Goal: Book appointment/travel/reservation

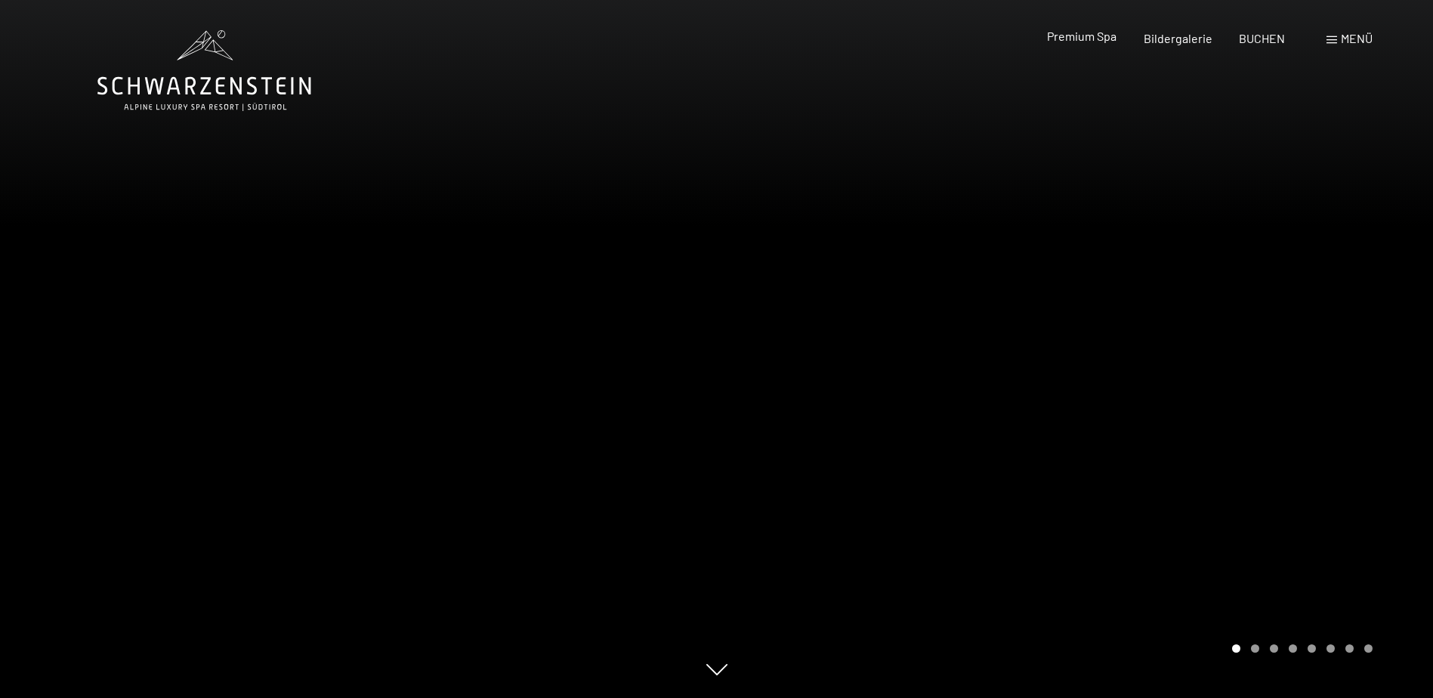
click at [1083, 40] on span "Premium Spa" at bounding box center [1081, 36] width 69 height 14
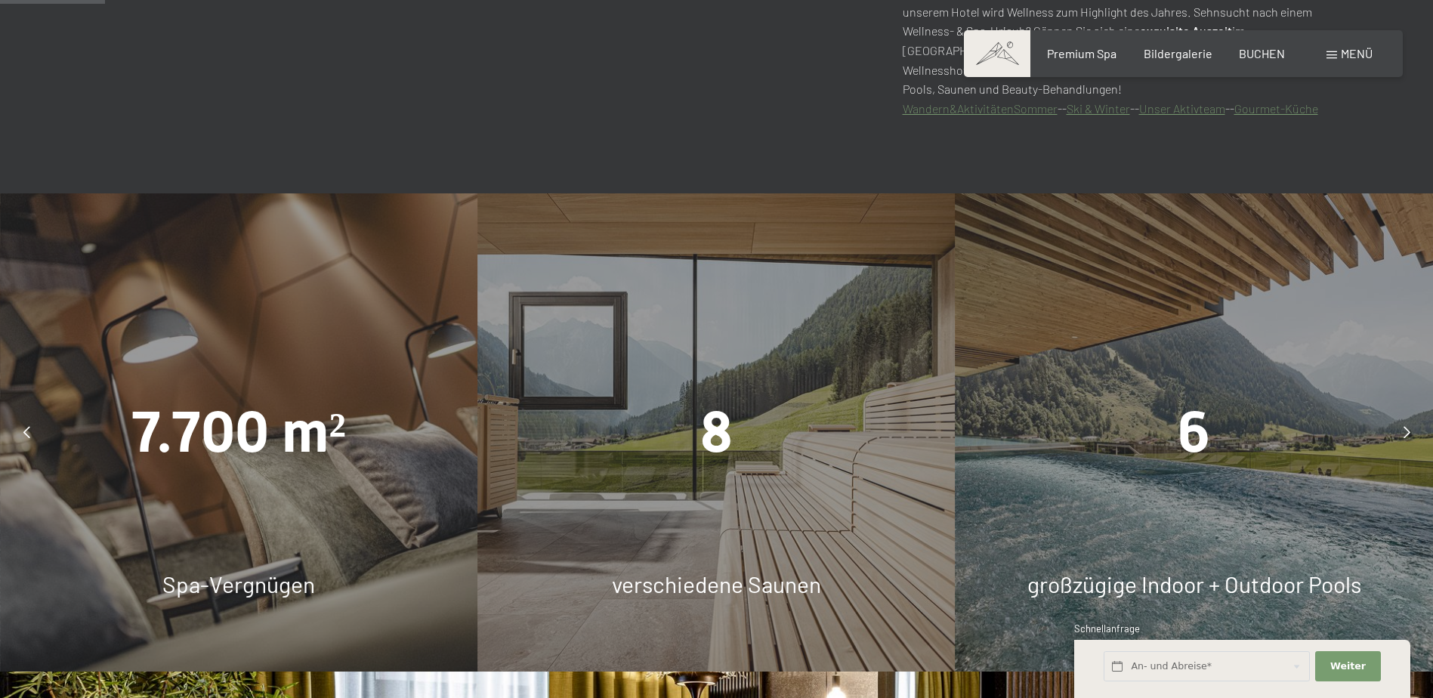
scroll to position [982, 0]
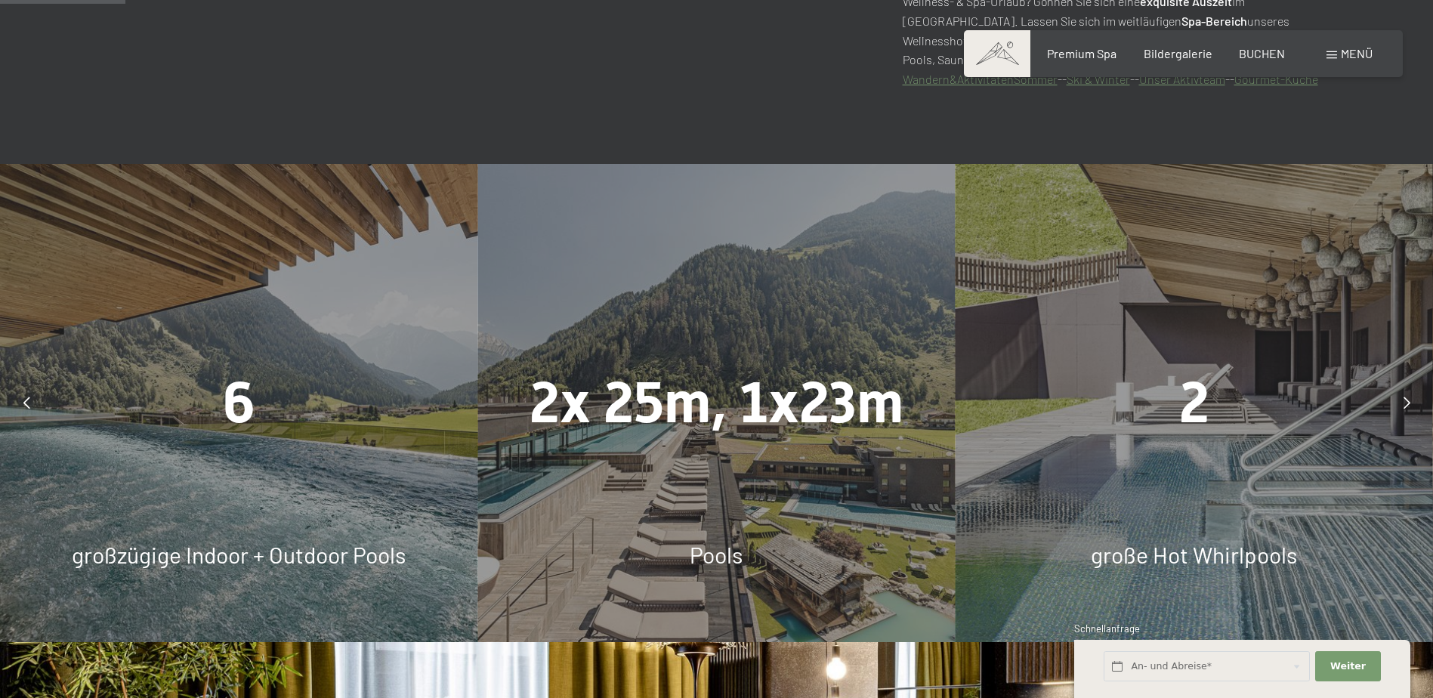
click at [1409, 397] on icon at bounding box center [1406, 403] width 7 height 12
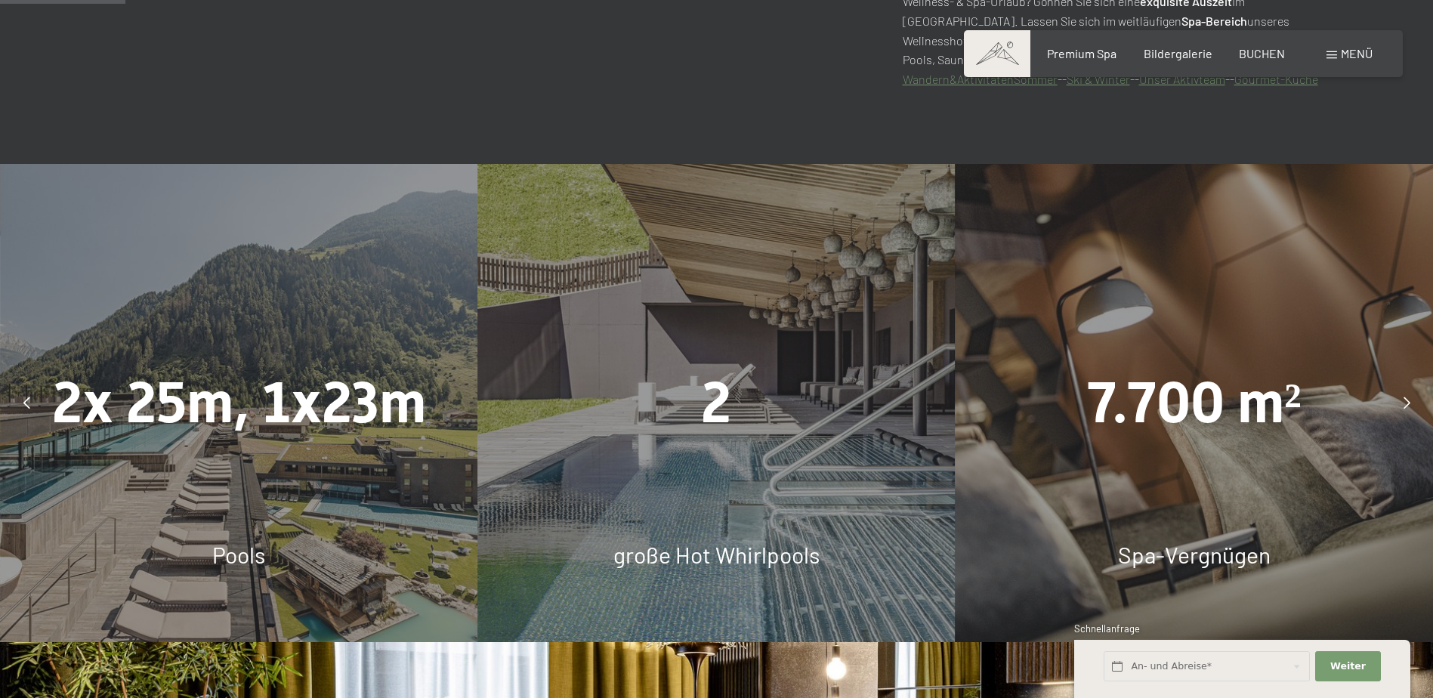
click at [1292, 397] on span "7.700 m²" at bounding box center [1194, 402] width 215 height 66
click at [1199, 555] on span "Spa-Vergnügen" at bounding box center [1194, 554] width 153 height 27
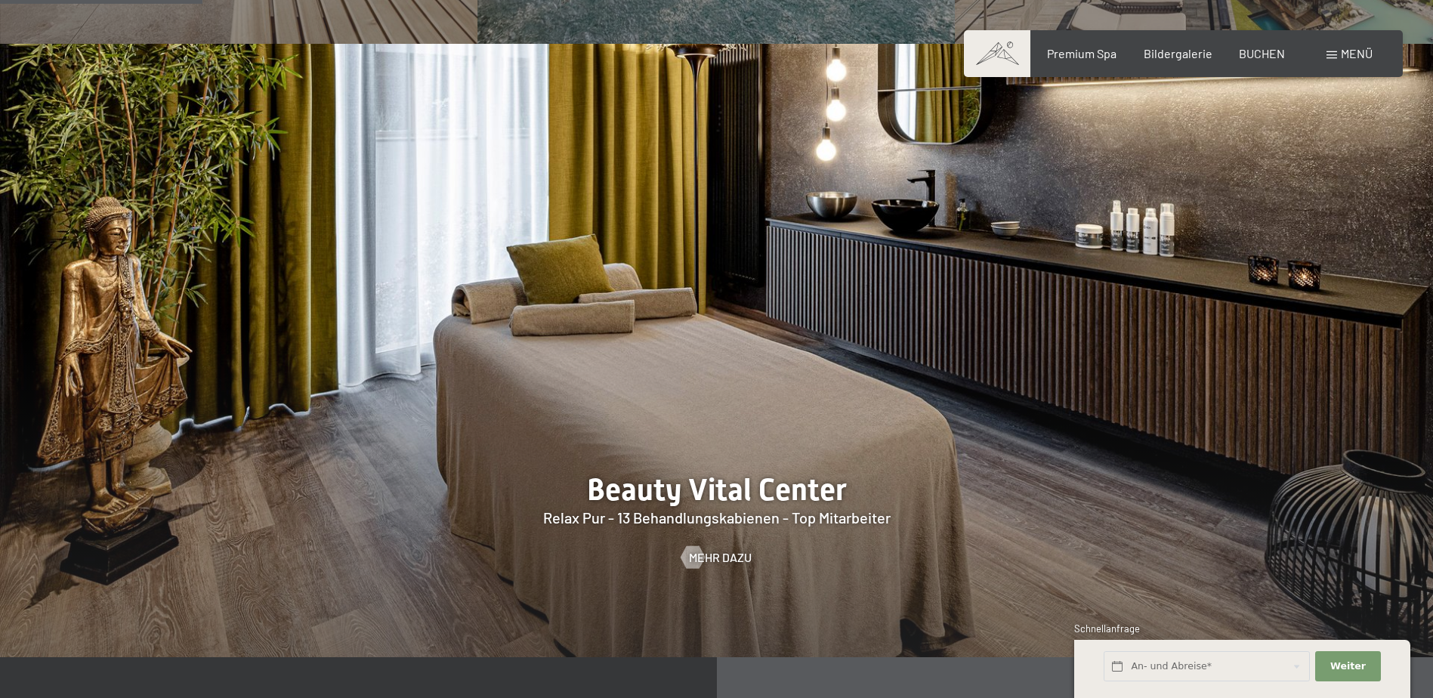
scroll to position [1586, 0]
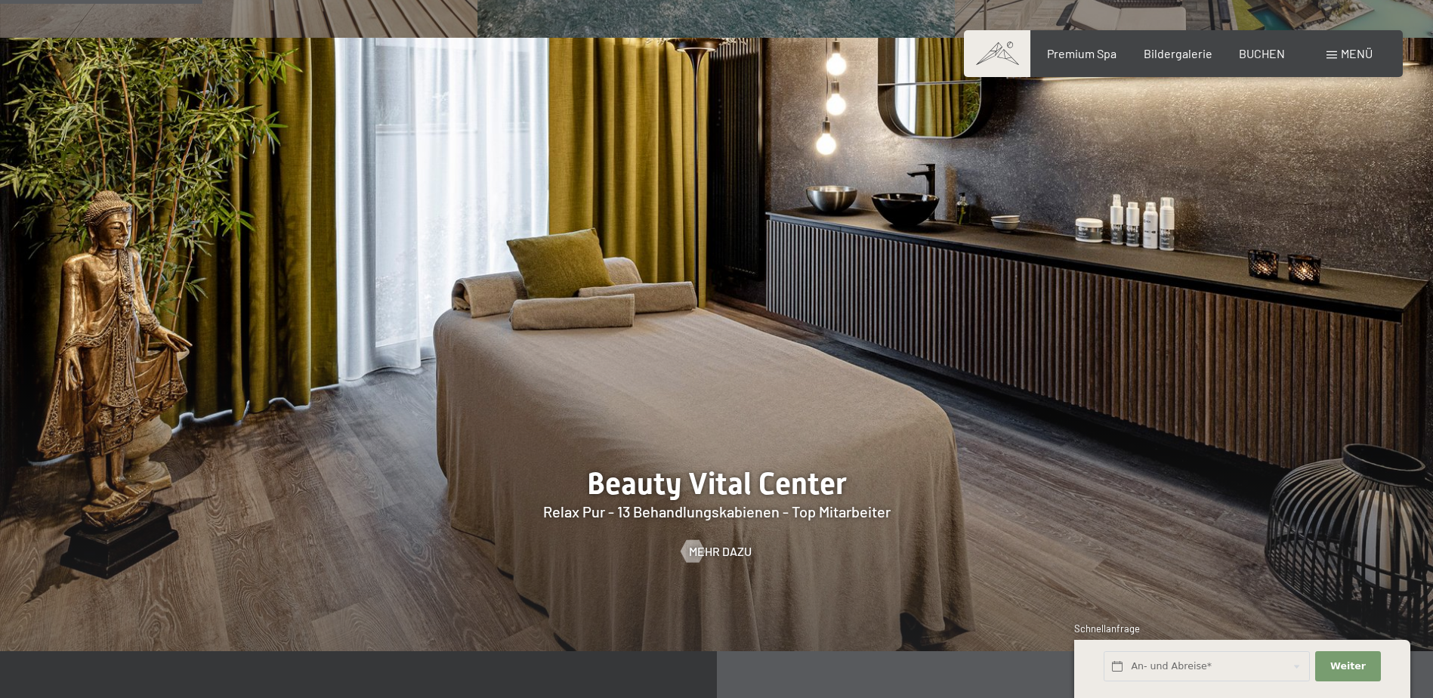
click at [600, 457] on div at bounding box center [716, 344] width 1433 height 613
click at [724, 556] on span "Mehr dazu" at bounding box center [735, 551] width 63 height 17
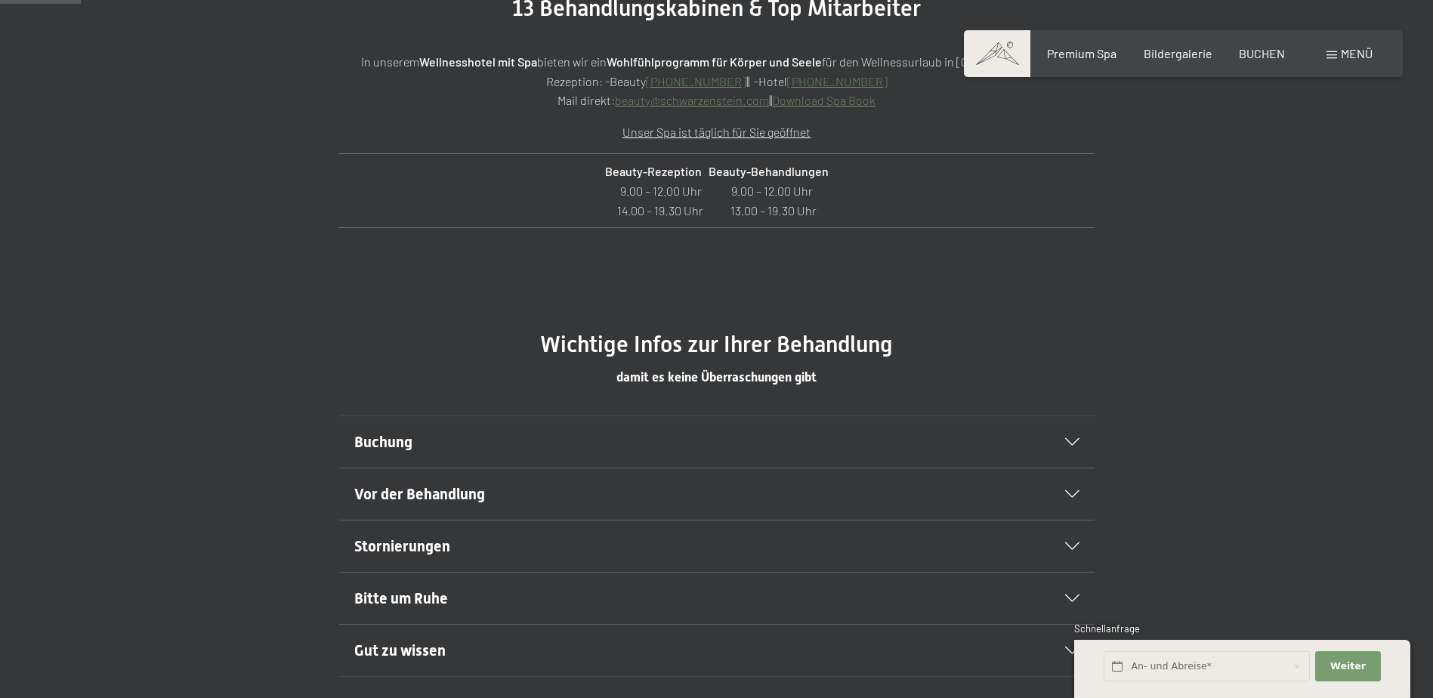
scroll to position [680, 0]
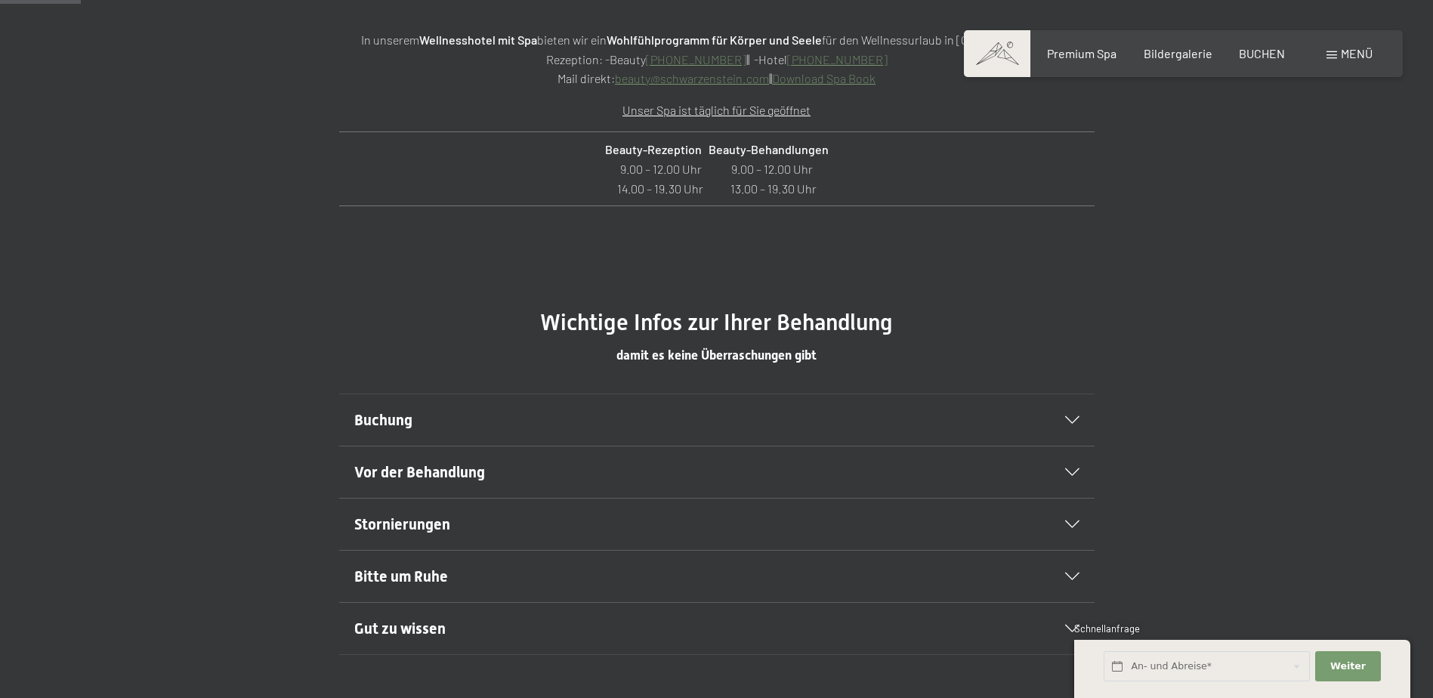
click at [1070, 412] on div "Buchung" at bounding box center [716, 419] width 725 height 51
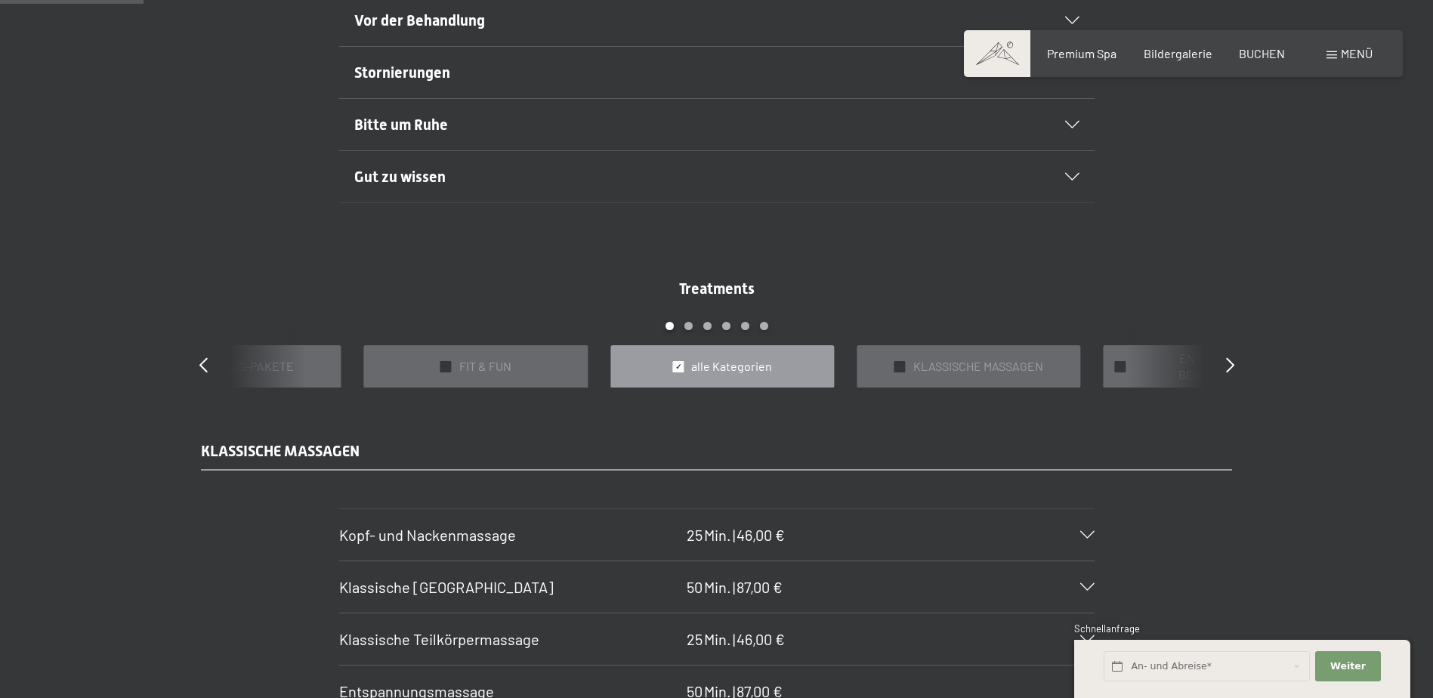
scroll to position [1284, 0]
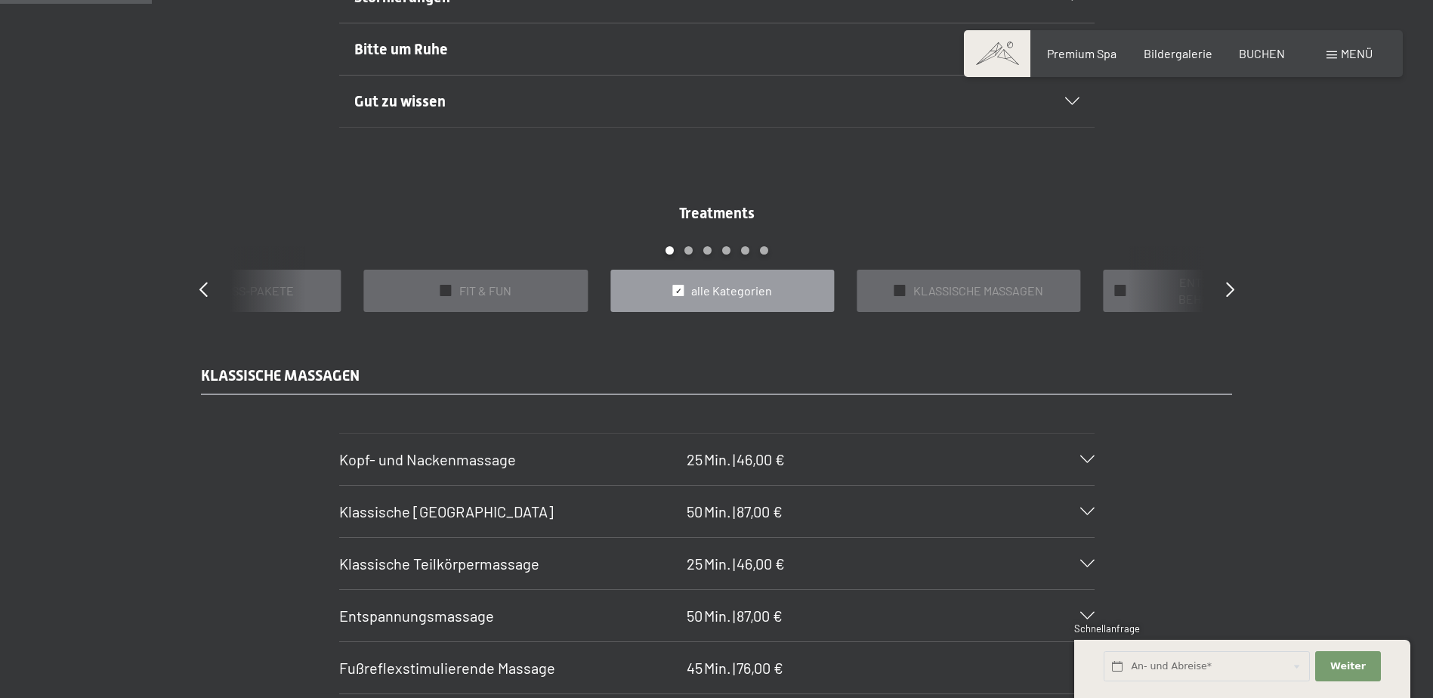
click at [465, 563] on span "Klassische Teilkörpermassage" at bounding box center [439, 563] width 200 height 18
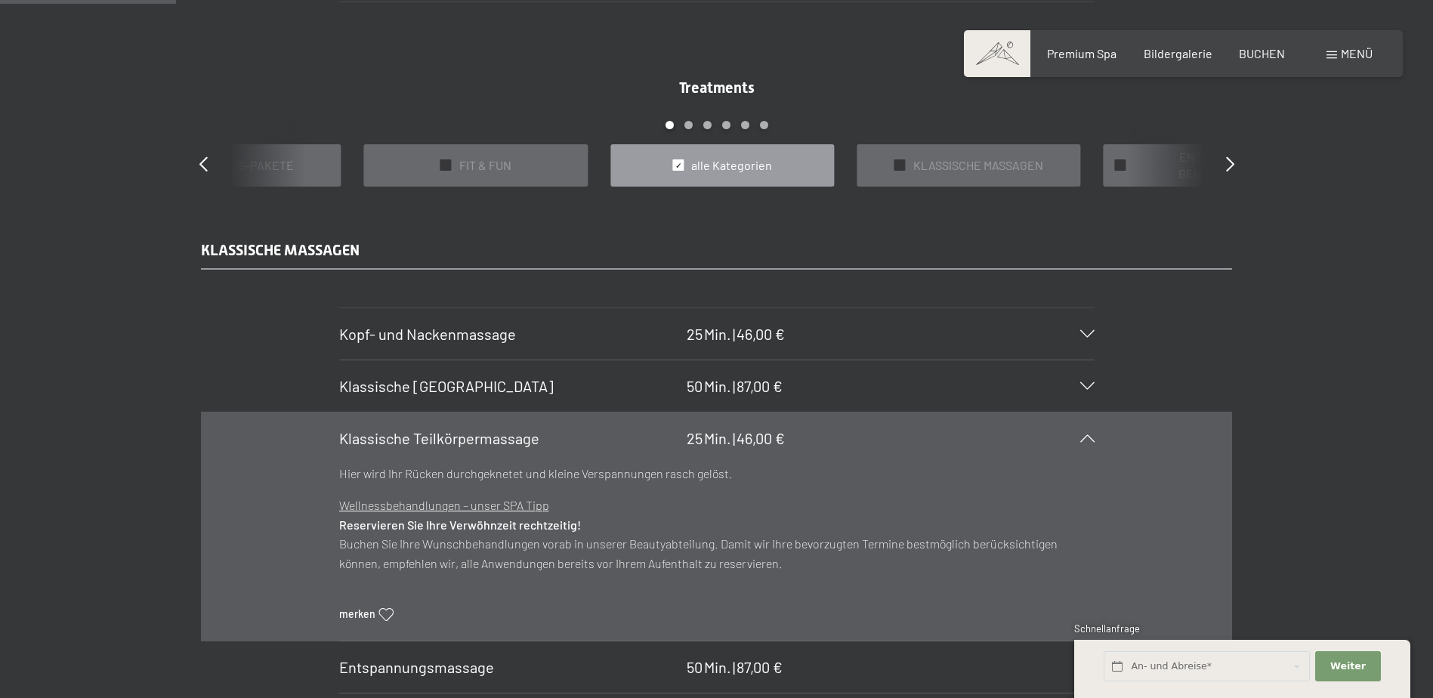
scroll to position [1360, 0]
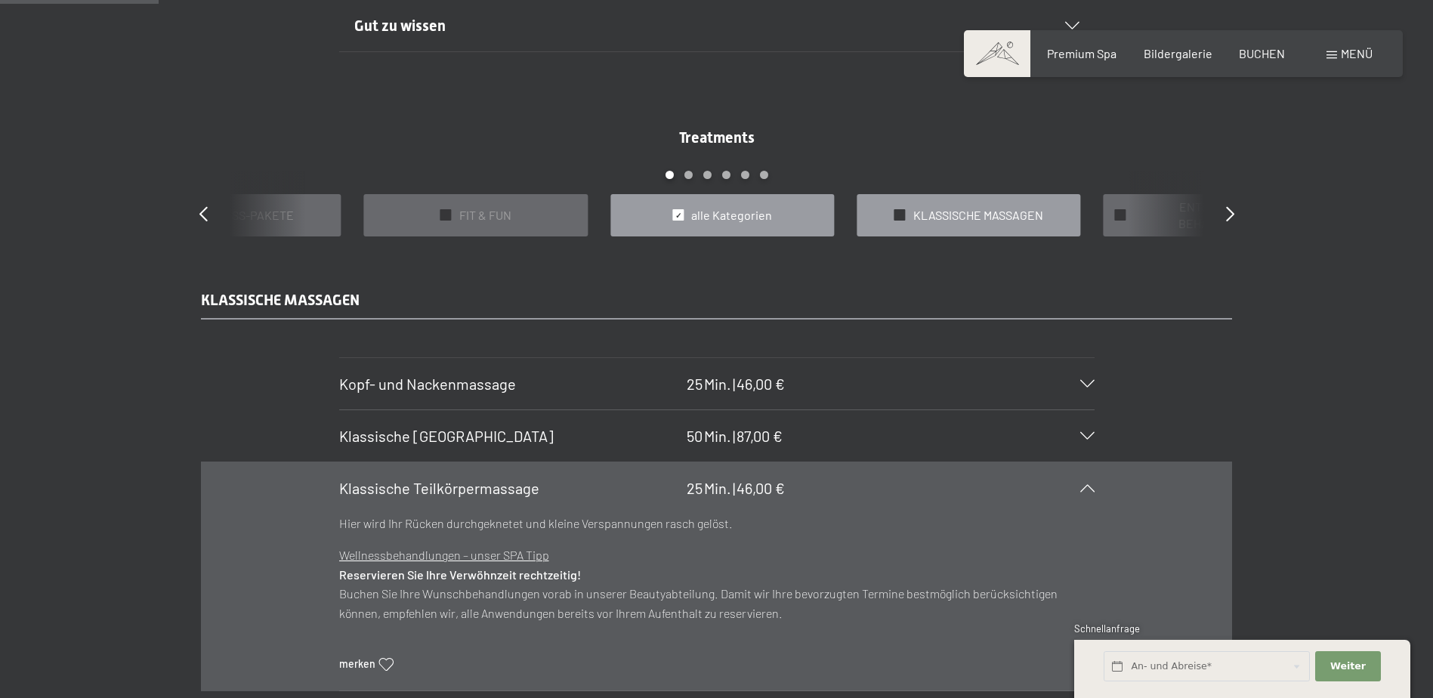
click at [972, 211] on span "KLASSISCHE MASSAGEN" at bounding box center [978, 215] width 130 height 17
click at [1230, 213] on icon at bounding box center [1230, 213] width 8 height 15
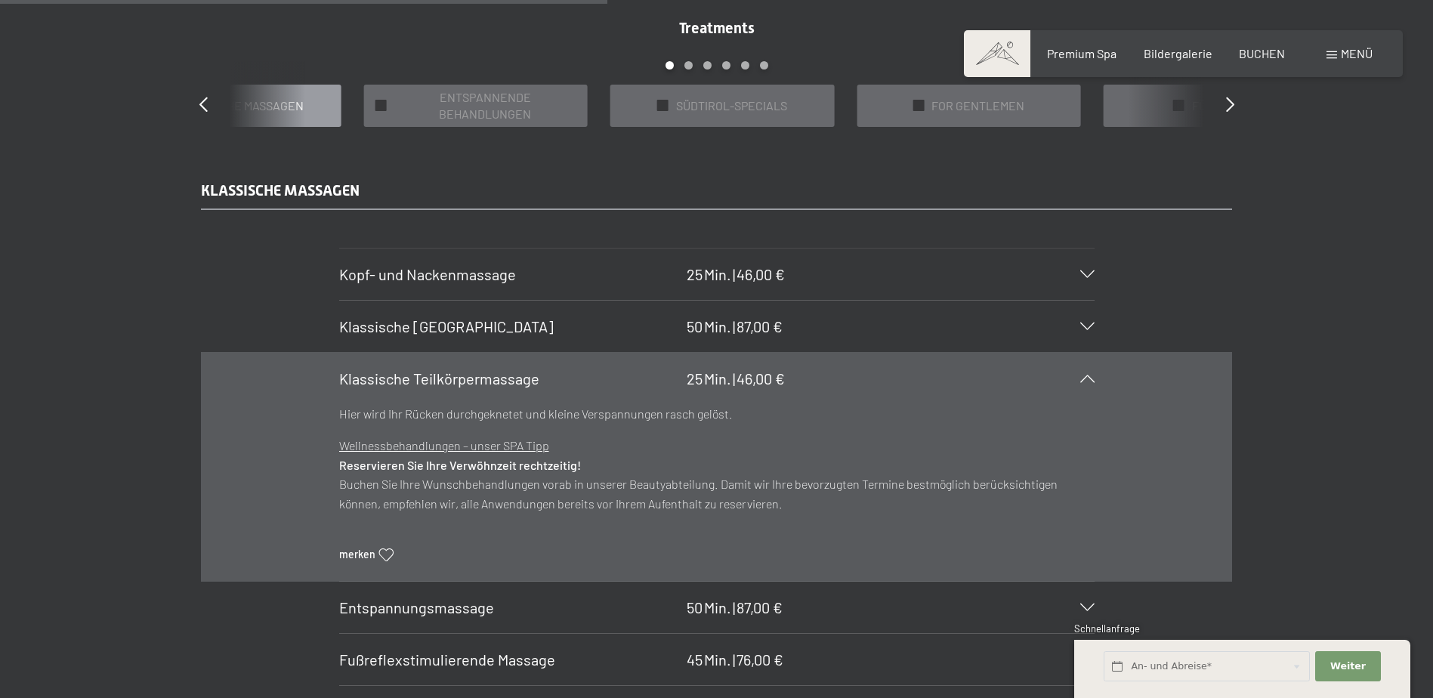
scroll to position [1511, 0]
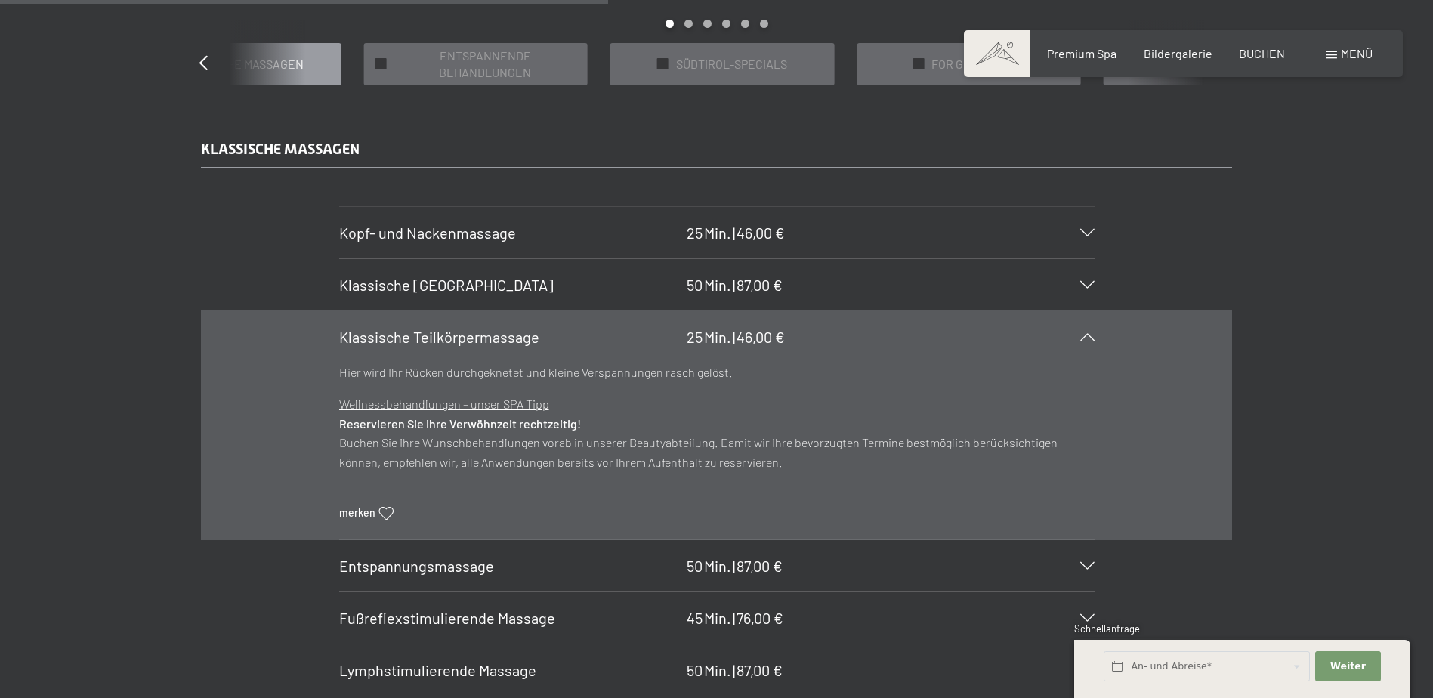
click at [387, 509] on icon at bounding box center [386, 513] width 14 height 13
click at [1047, 671] on icon at bounding box center [1044, 667] width 32 height 28
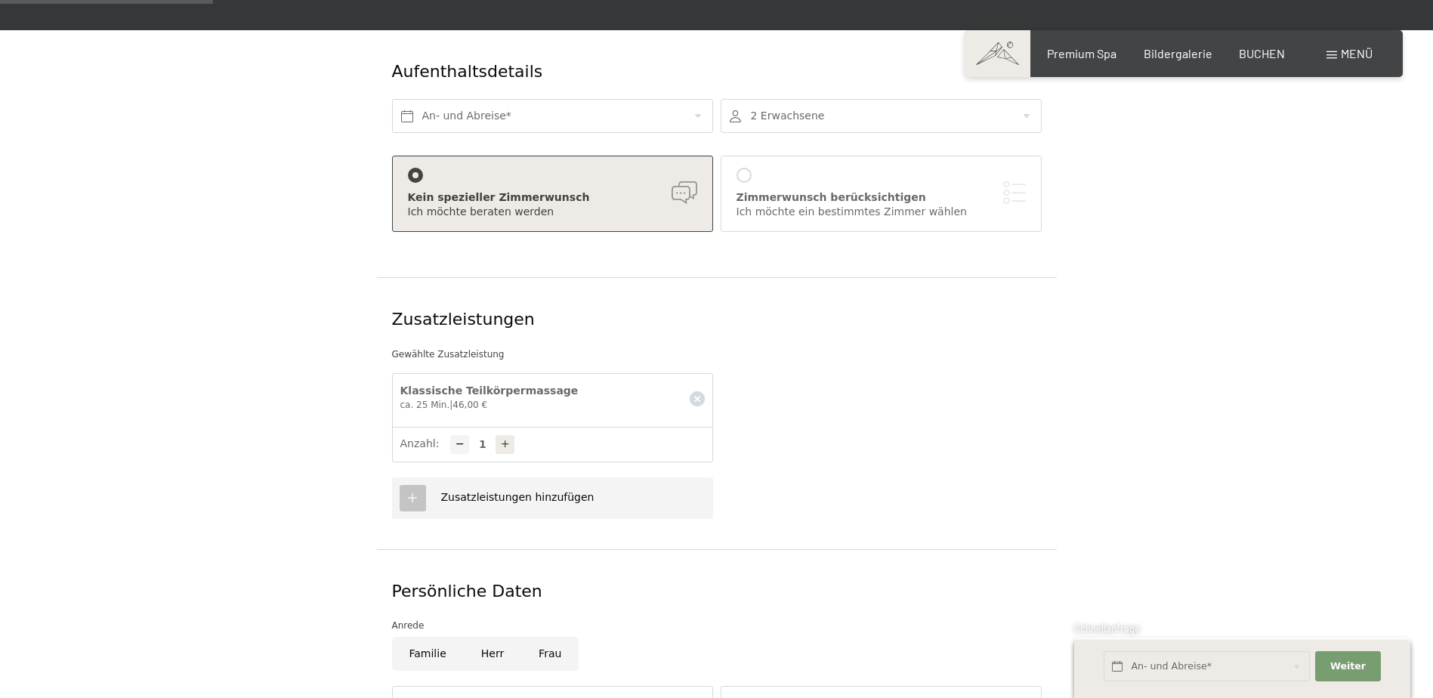
scroll to position [302, 0]
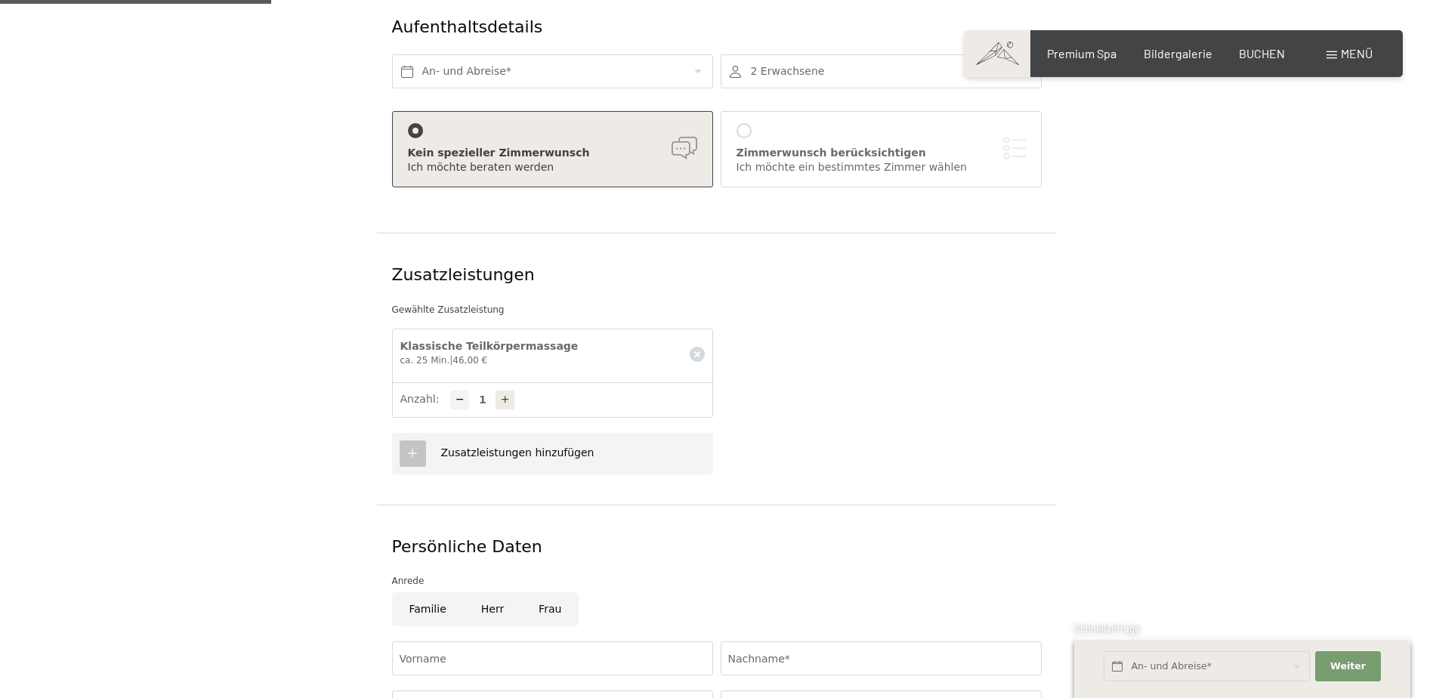
click at [407, 446] on icon at bounding box center [413, 453] width 14 height 14
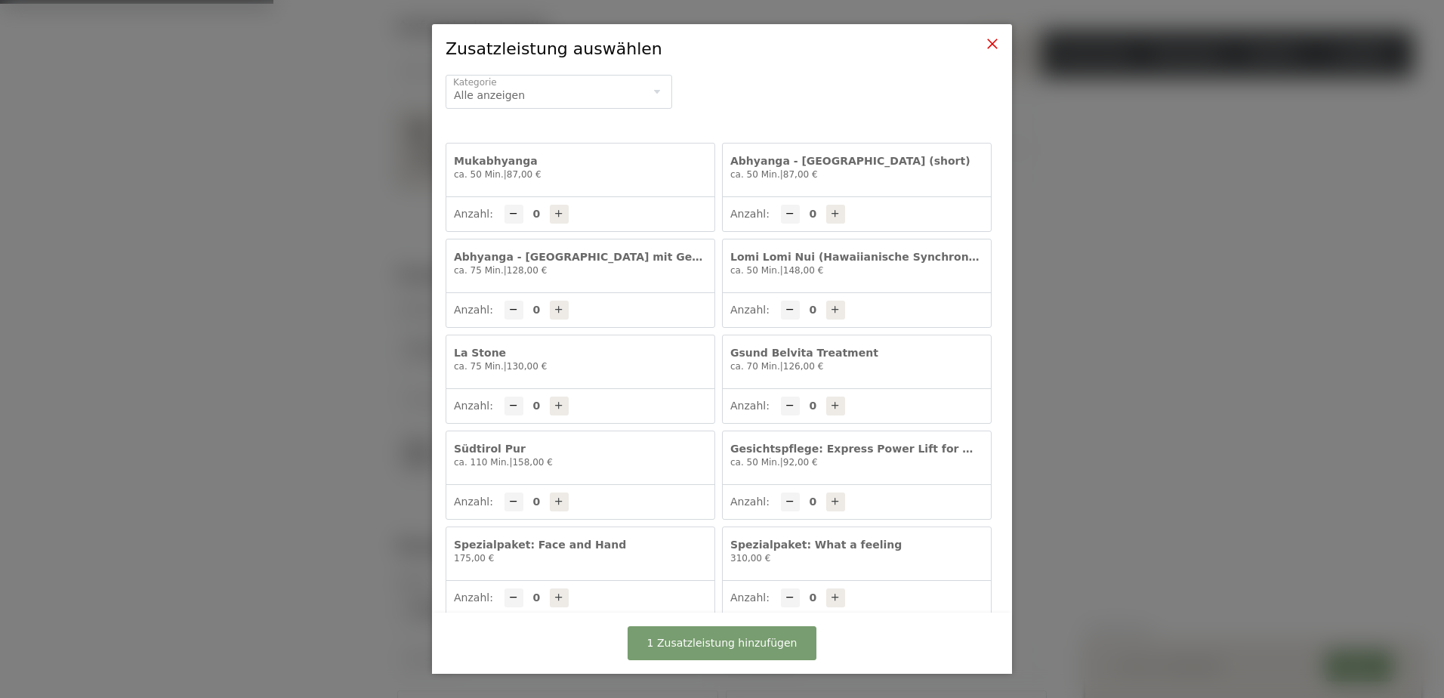
click at [992, 41] on icon at bounding box center [992, 44] width 12 height 12
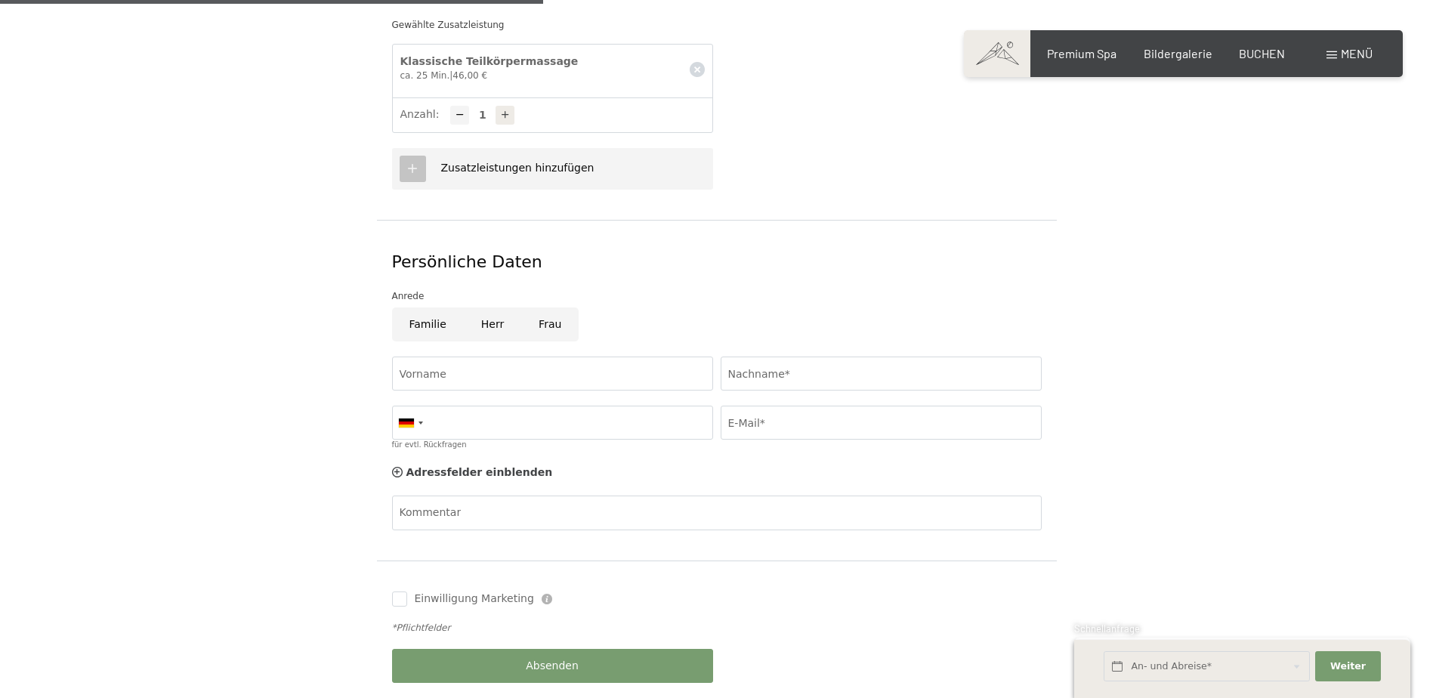
scroll to position [604, 0]
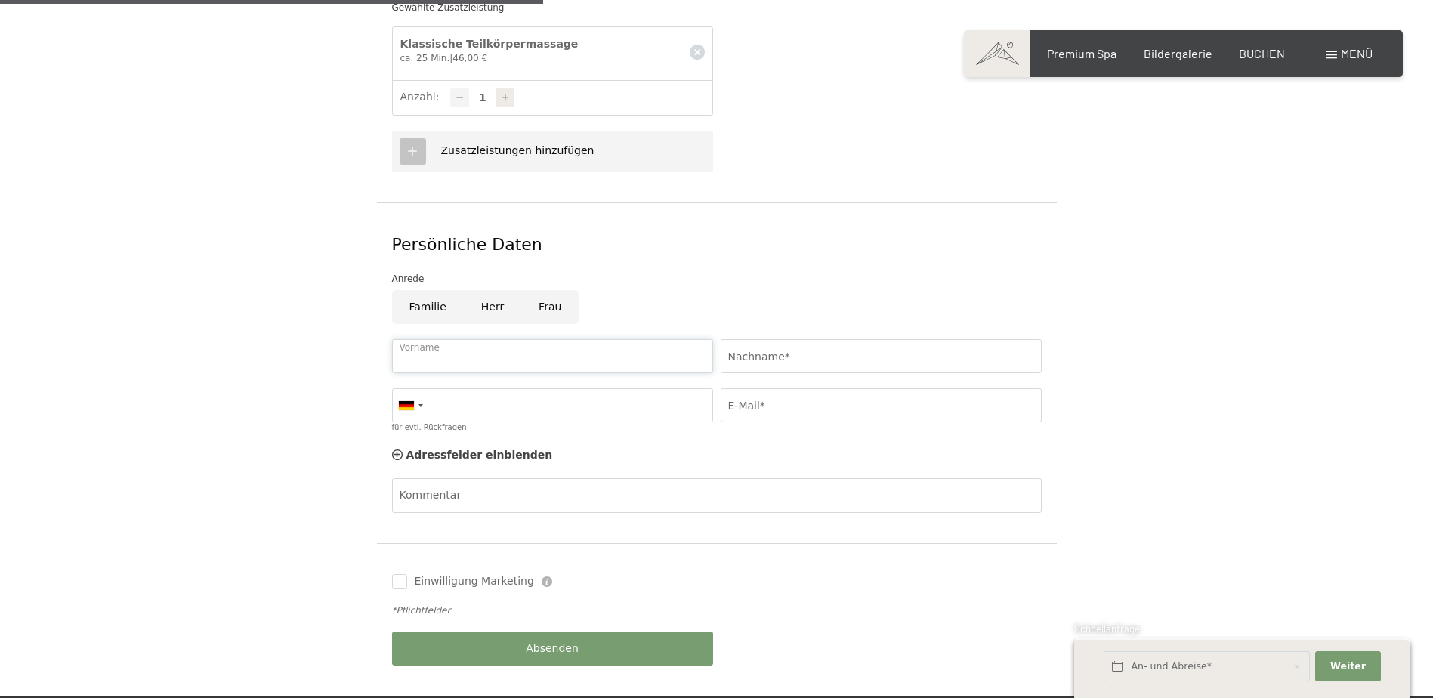
click at [472, 339] on input "Vorname" at bounding box center [552, 356] width 321 height 34
type input "Marianne"
type input "Drücker"
click at [449, 388] on input "für evtl. Rückfragen" at bounding box center [552, 405] width 321 height 34
click at [780, 388] on input "E-Mail*" at bounding box center [881, 405] width 321 height 34
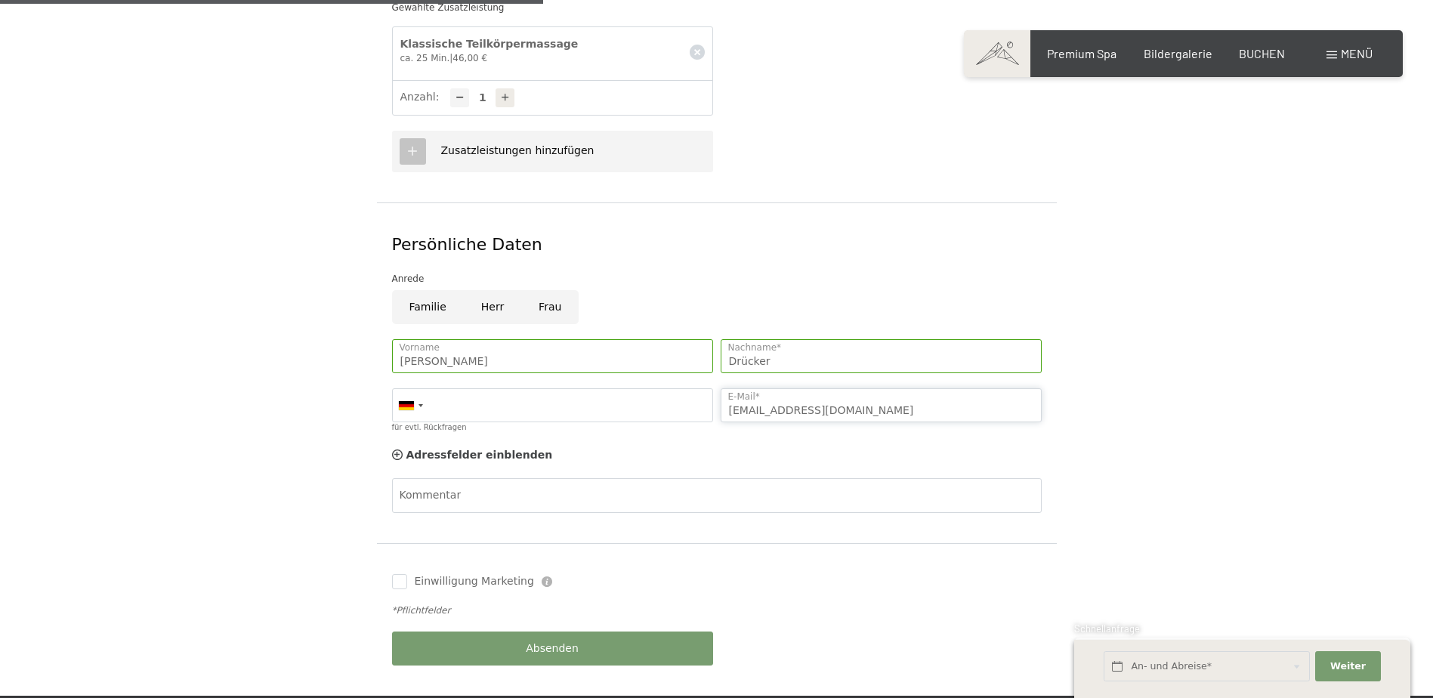
type input "fadru@t-online.de"
click at [573, 389] on span "Einwilligung Marketing*" at bounding box center [634, 392] width 125 height 15
click at [564, 389] on input "Einwilligung Marketing*" at bounding box center [556, 392] width 15 height 15
checkbox input "false"
click at [466, 388] on input "für evtl. Rückfragen" at bounding box center [552, 405] width 321 height 34
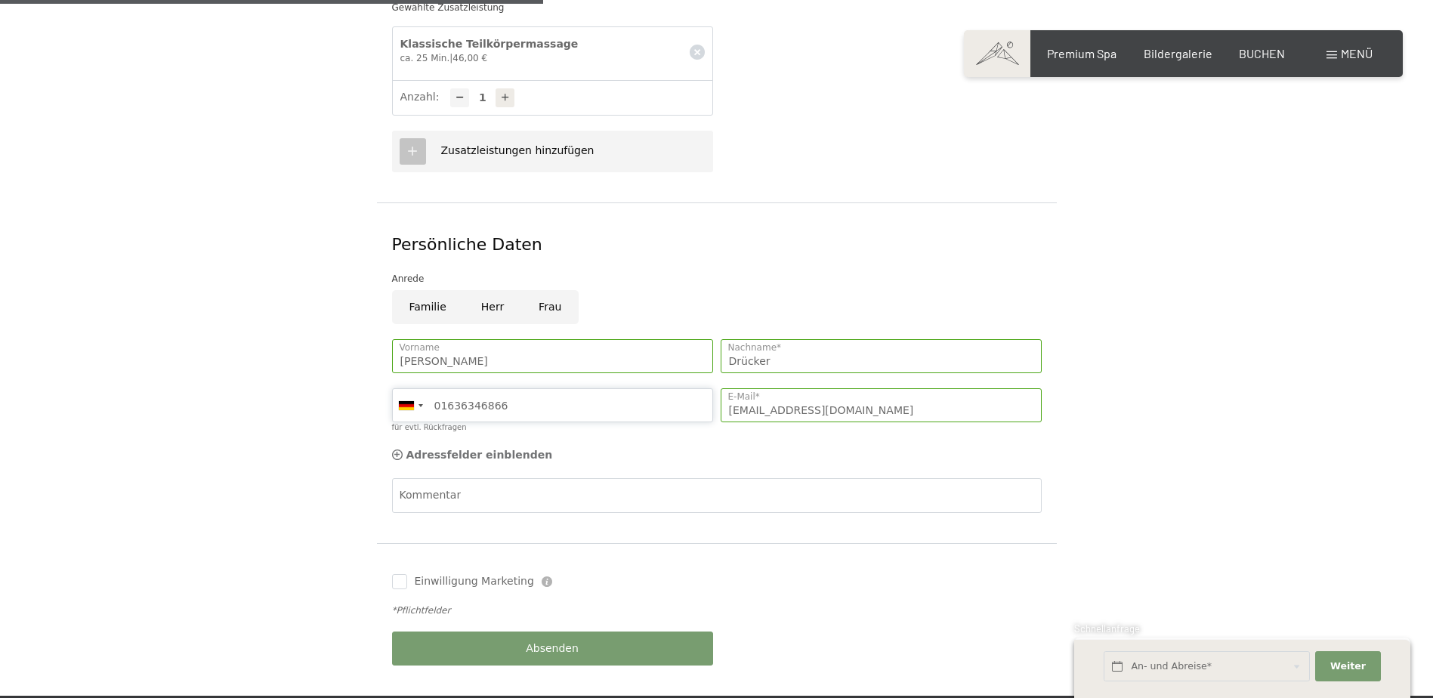
type input "01636346866"
click at [394, 449] on icon at bounding box center [397, 454] width 11 height 11
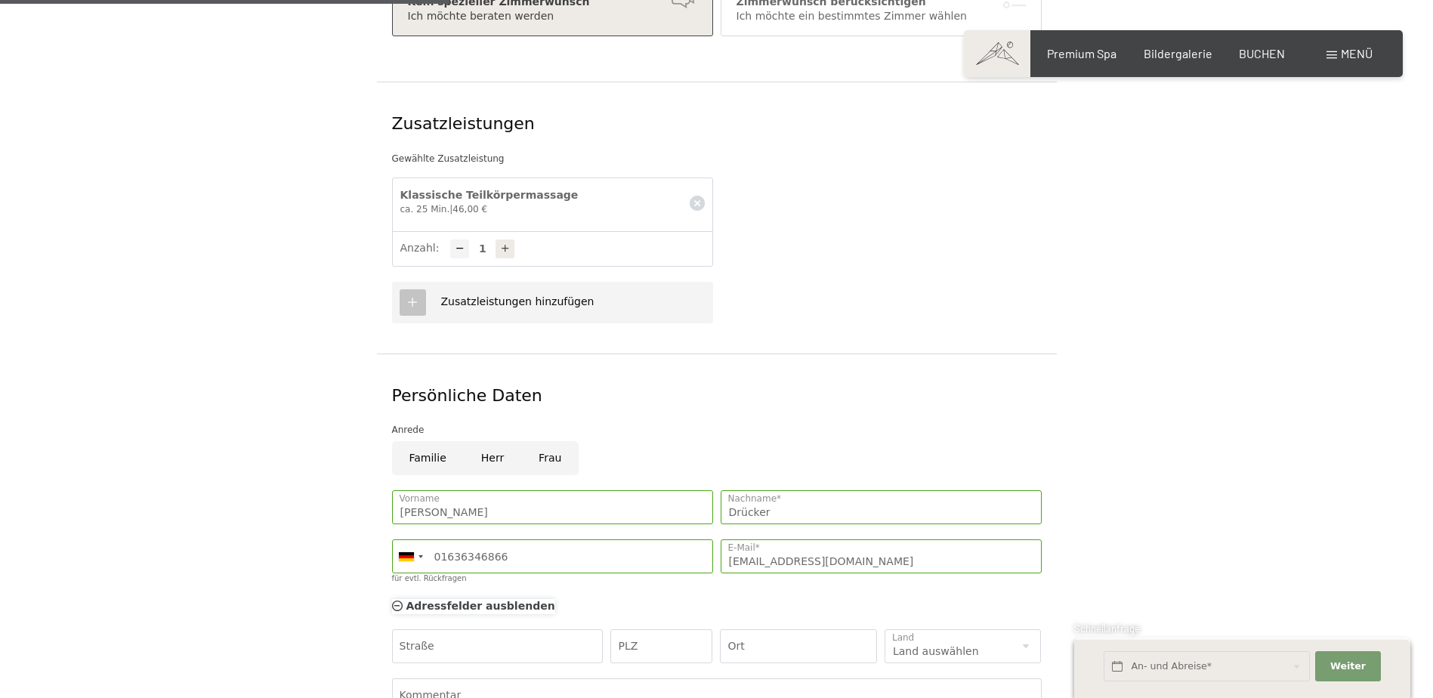
scroll to position [680, 0]
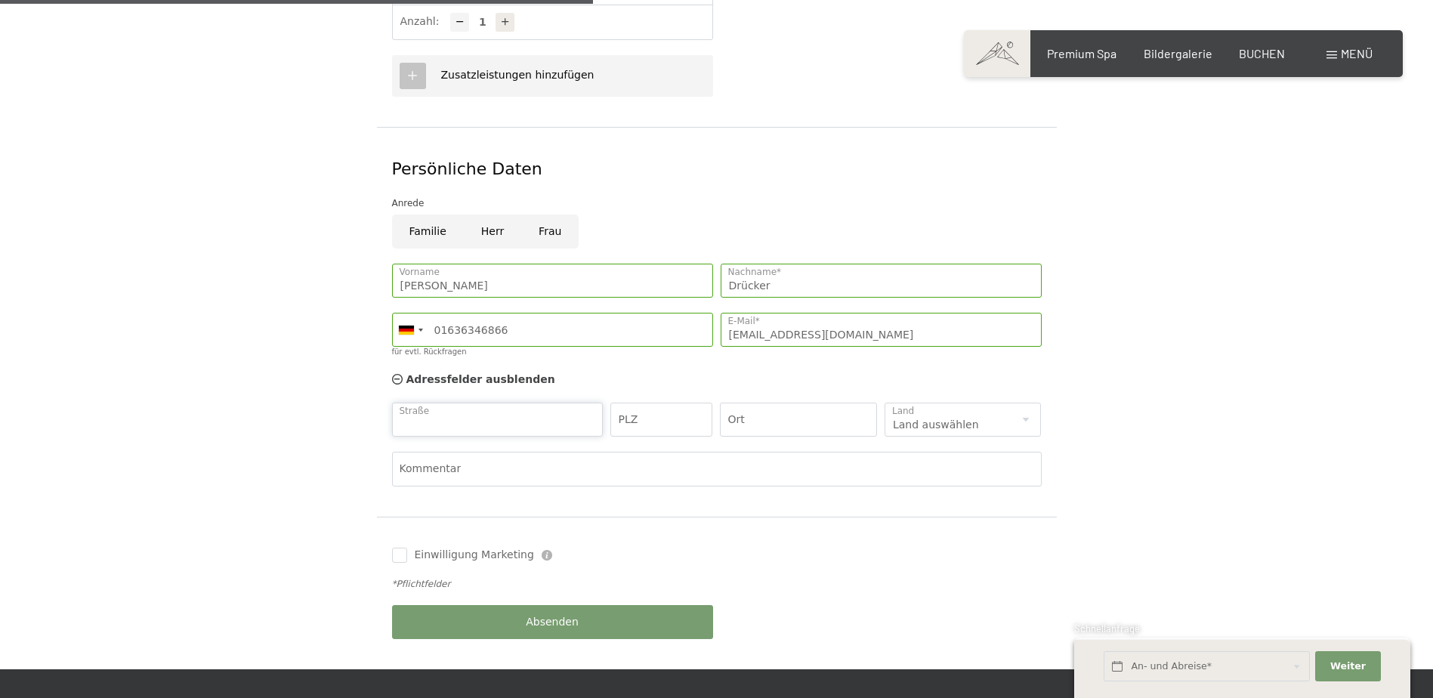
click at [483, 404] on input "Straße" at bounding box center [497, 420] width 211 height 34
type input "Kohlstatt 16"
type input "82256"
type input "Fürstenfeldbruck"
click at [1026, 406] on select "Land auswählen Deutschland Italien Österreich Schweiz Vereinigtes Königreich --…" at bounding box center [962, 420] width 157 height 34
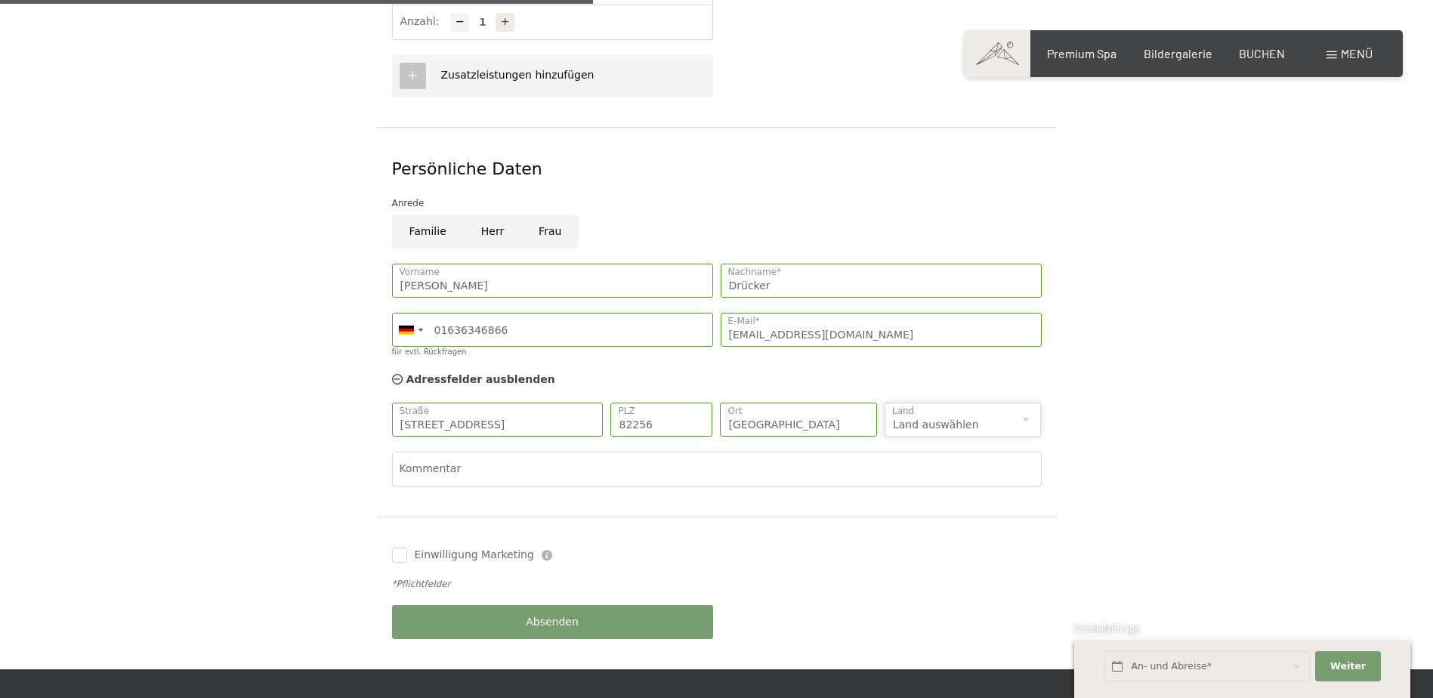
select select "DE"
click at [884, 403] on select "Land auswählen Deutschland Italien Österreich Schweiz Vereinigtes Königreich --…" at bounding box center [962, 420] width 157 height 34
drag, startPoint x: 400, startPoint y: 538, endPoint x: 412, endPoint y: 551, distance: 18.2
click at [400, 548] on input "Einwilligung Marketing" at bounding box center [399, 555] width 15 height 15
checkbox input "true"
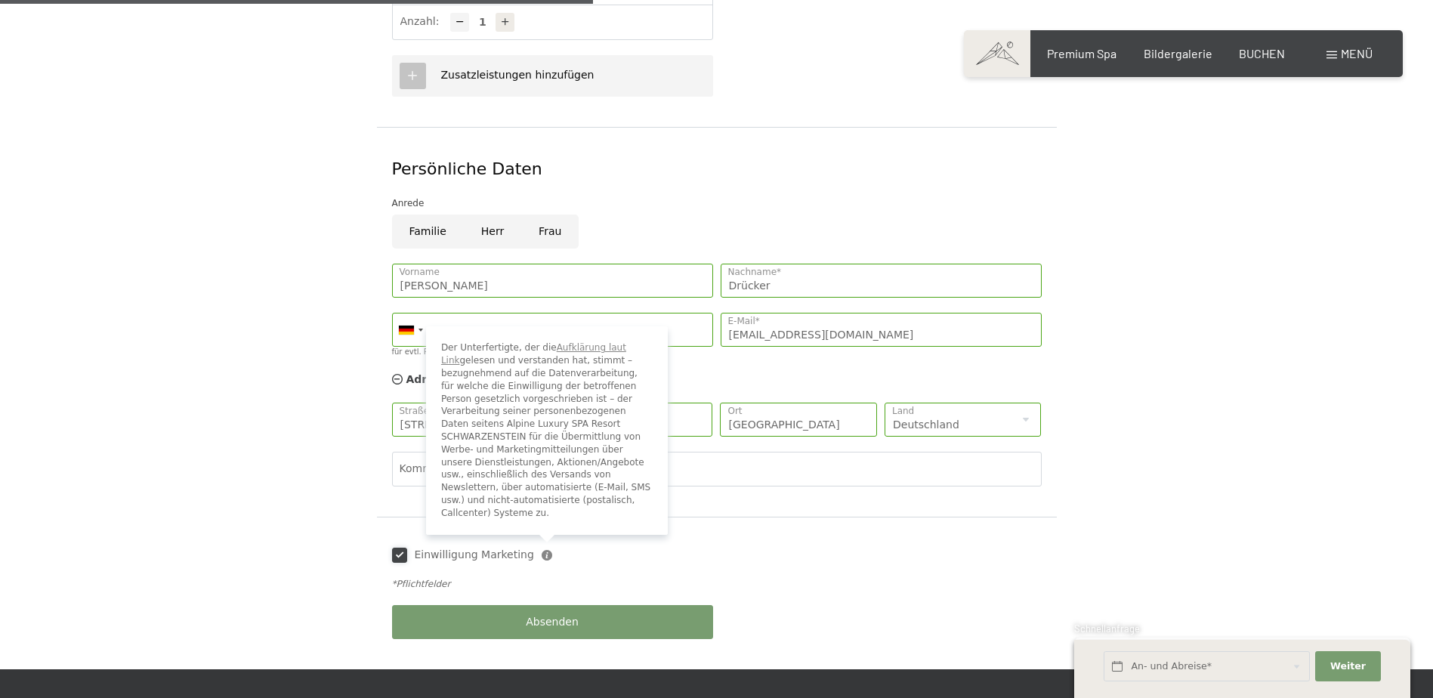
type input "0163 6346866"
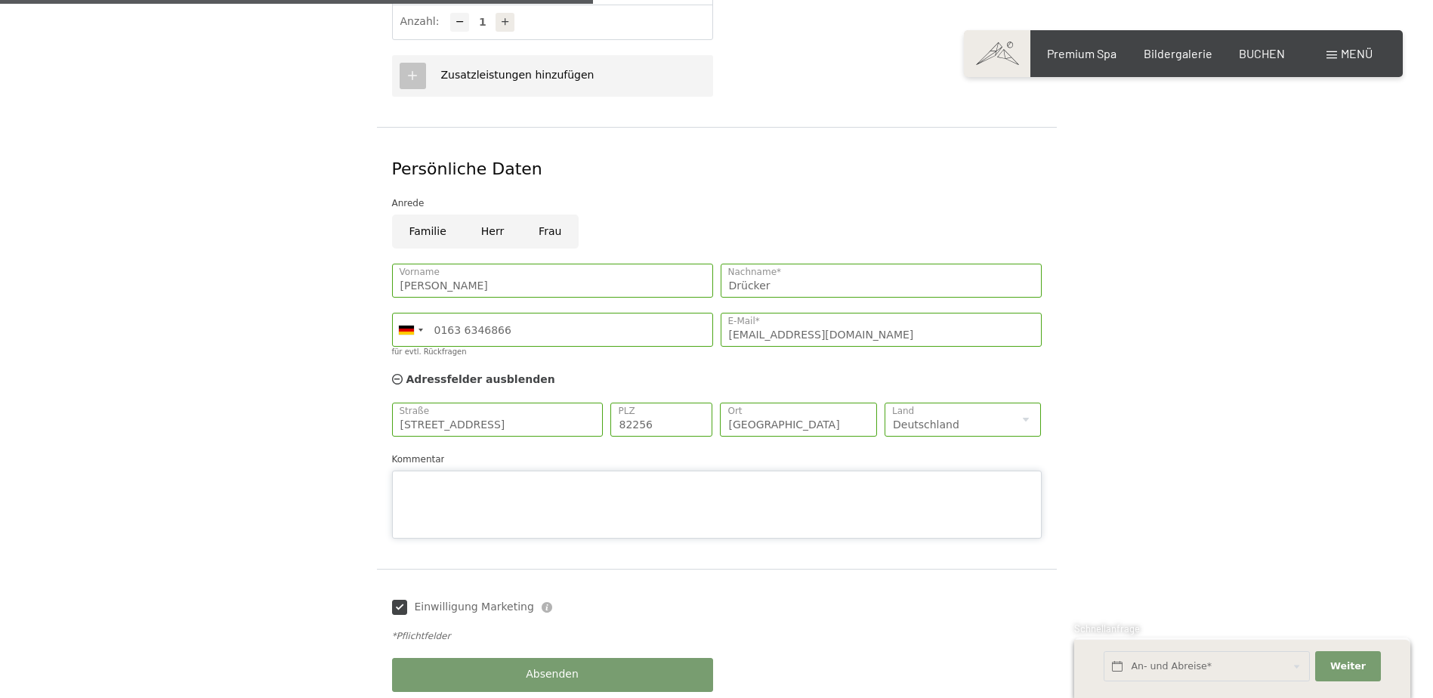
click at [434, 471] on textarea "Kommentar" at bounding box center [717, 505] width 650 height 68
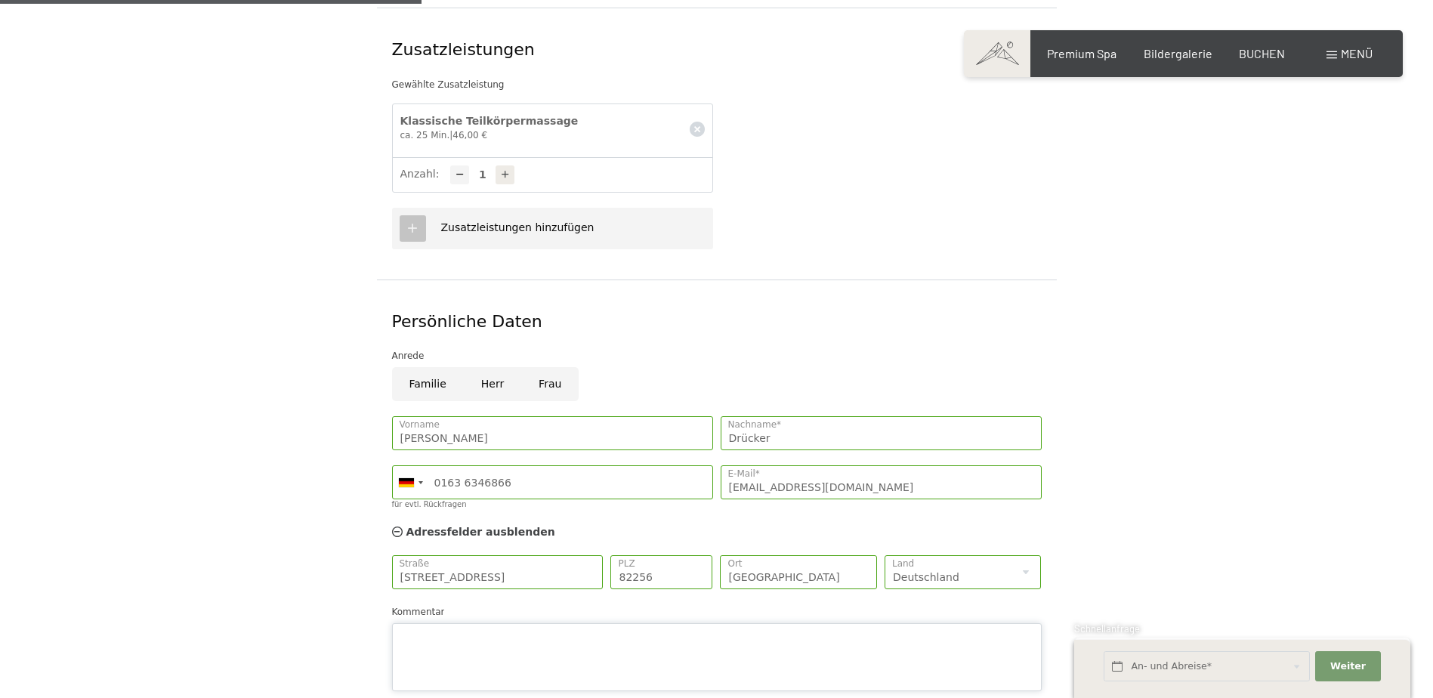
scroll to position [529, 0]
click at [769, 622] on textarea "falls möglich würde ich die Massage gerne am Montag, den 15.09.2025" at bounding box center [717, 656] width 650 height 68
click at [767, 622] on textarea "falls möglich würde ich die Massage gerne am Montag, den 15.09.2025 am soäten n…" at bounding box center [717, 656] width 650 height 68
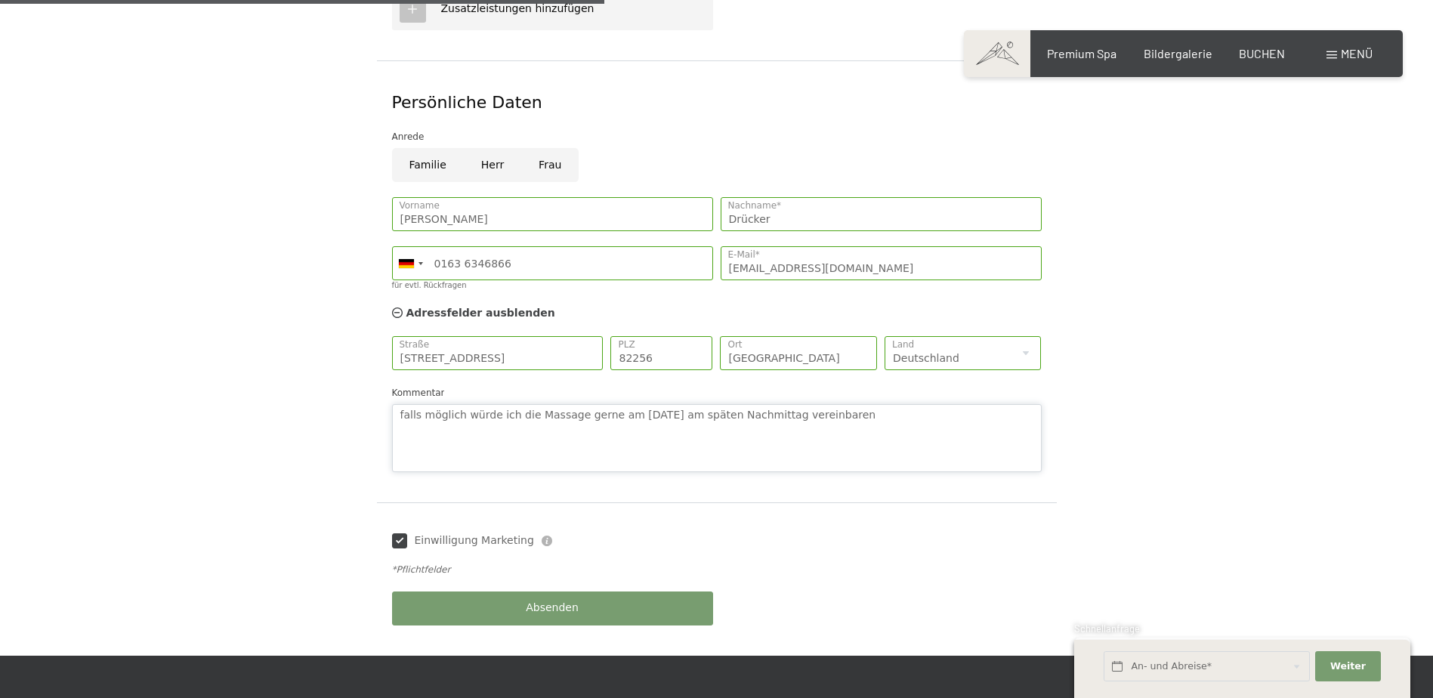
scroll to position [755, 0]
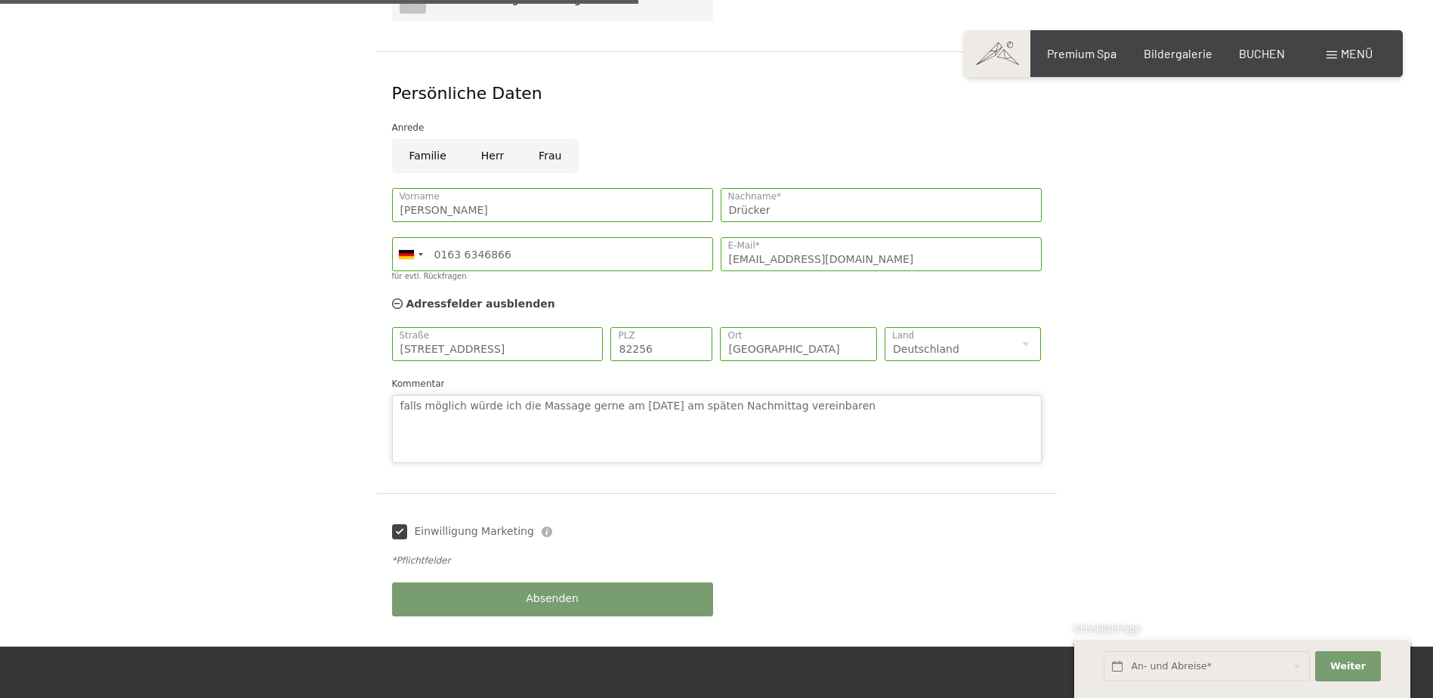
type textarea "falls möglich würde ich die Massage gerne am Montag, den 15.09.2025 am späten N…"
click at [1165, 668] on input "text" at bounding box center [1207, 666] width 206 height 31
click at [1062, 536] on span "14" at bounding box center [1059, 532] width 29 height 29
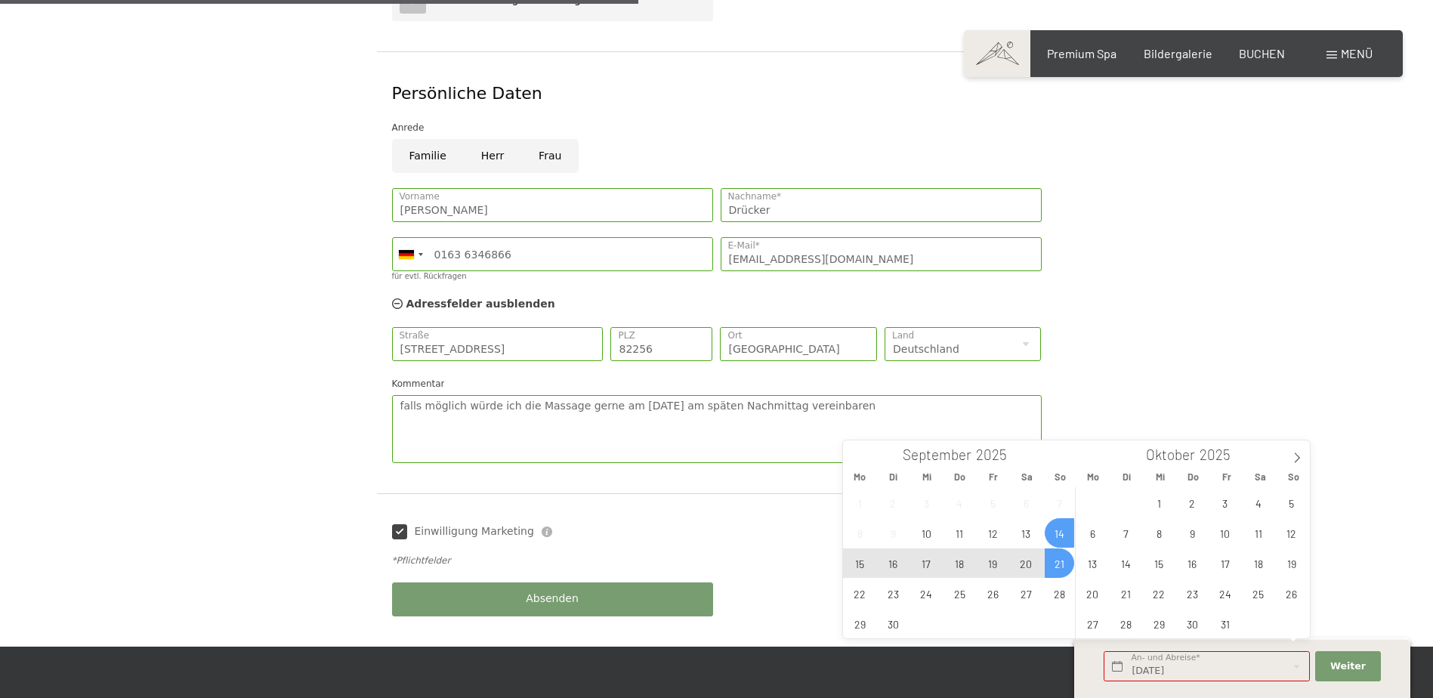
click at [1057, 553] on span "21" at bounding box center [1059, 562] width 29 height 29
type input "So. 14.09.2025 - So. 21.09.2025"
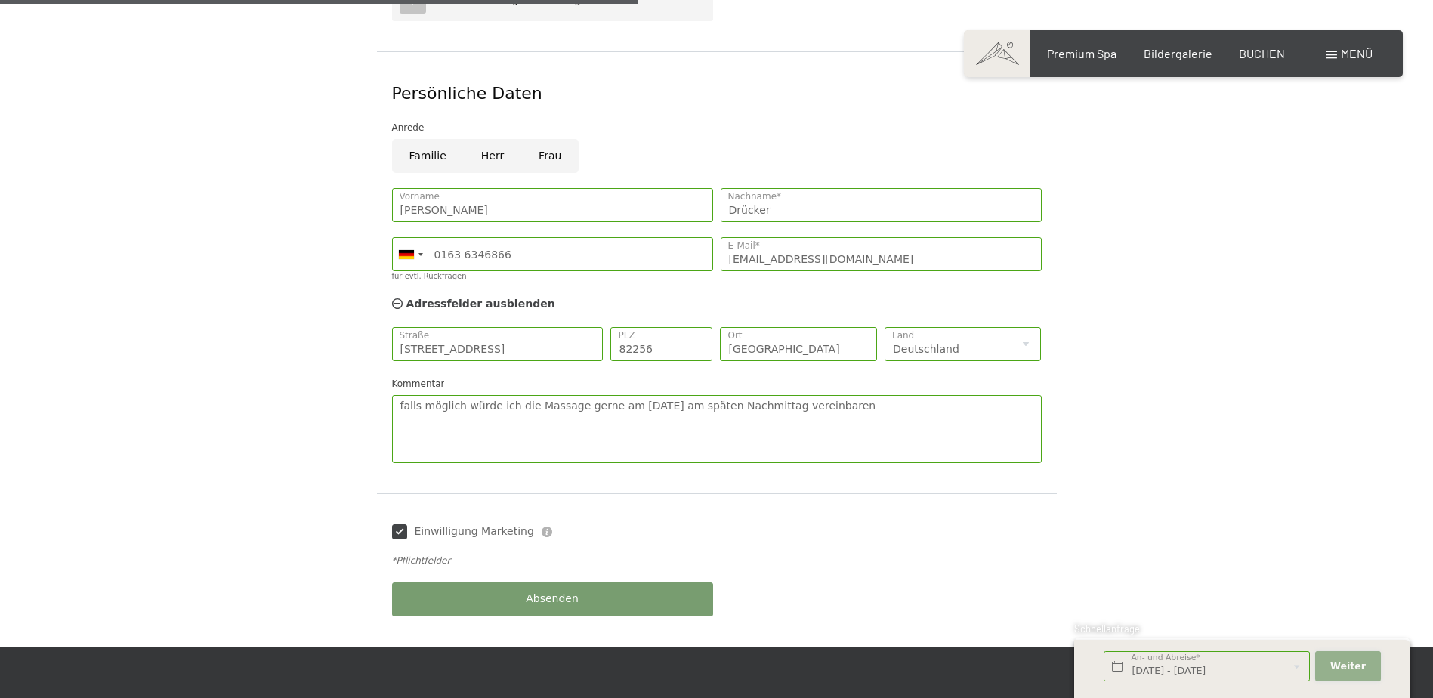
click at [1345, 667] on span "Weiter" at bounding box center [1347, 666] width 35 height 14
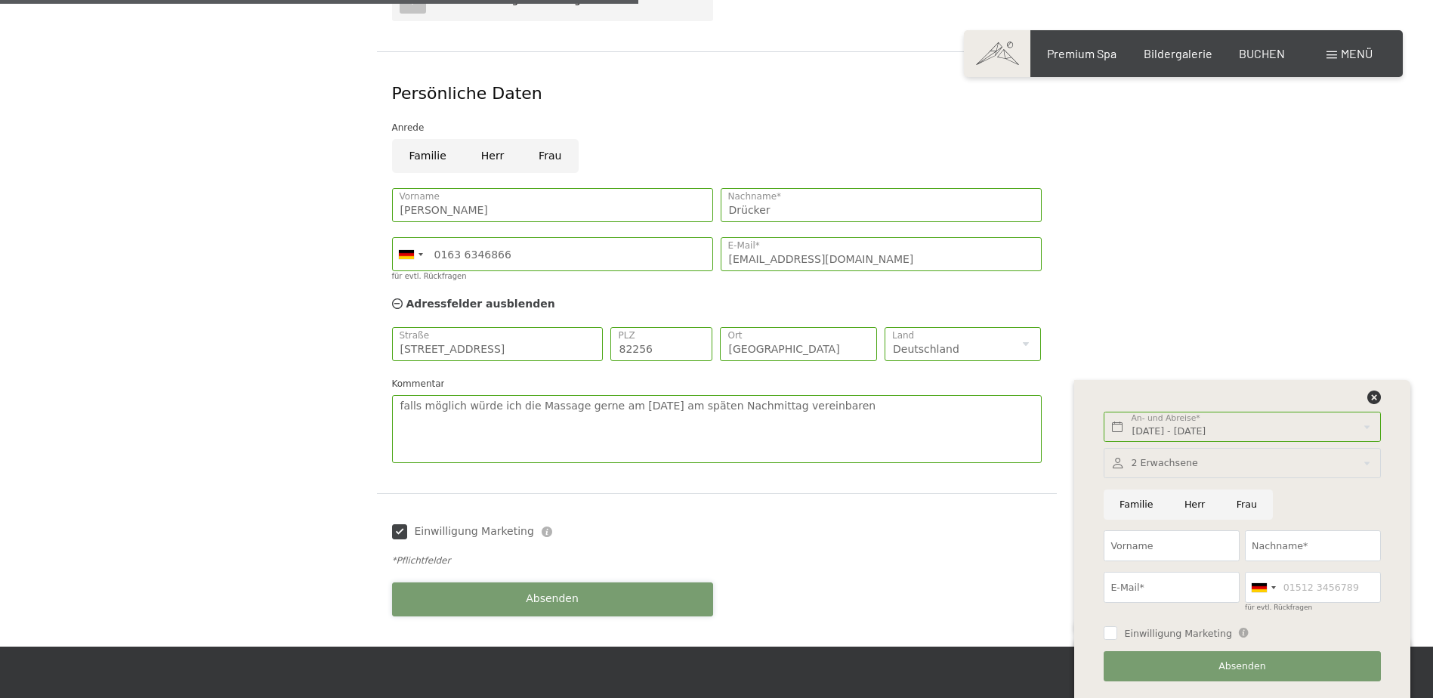
click at [554, 591] on span "Absenden" at bounding box center [552, 598] width 53 height 15
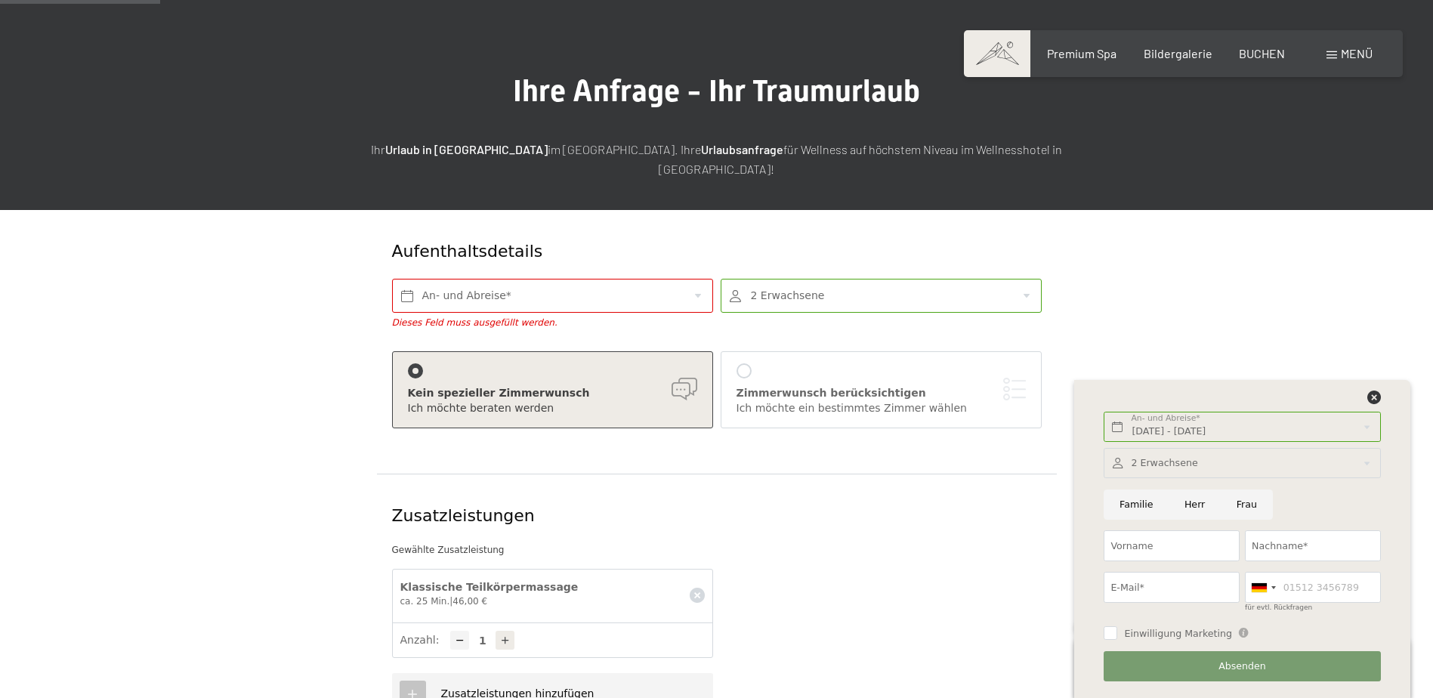
scroll to position [5, 0]
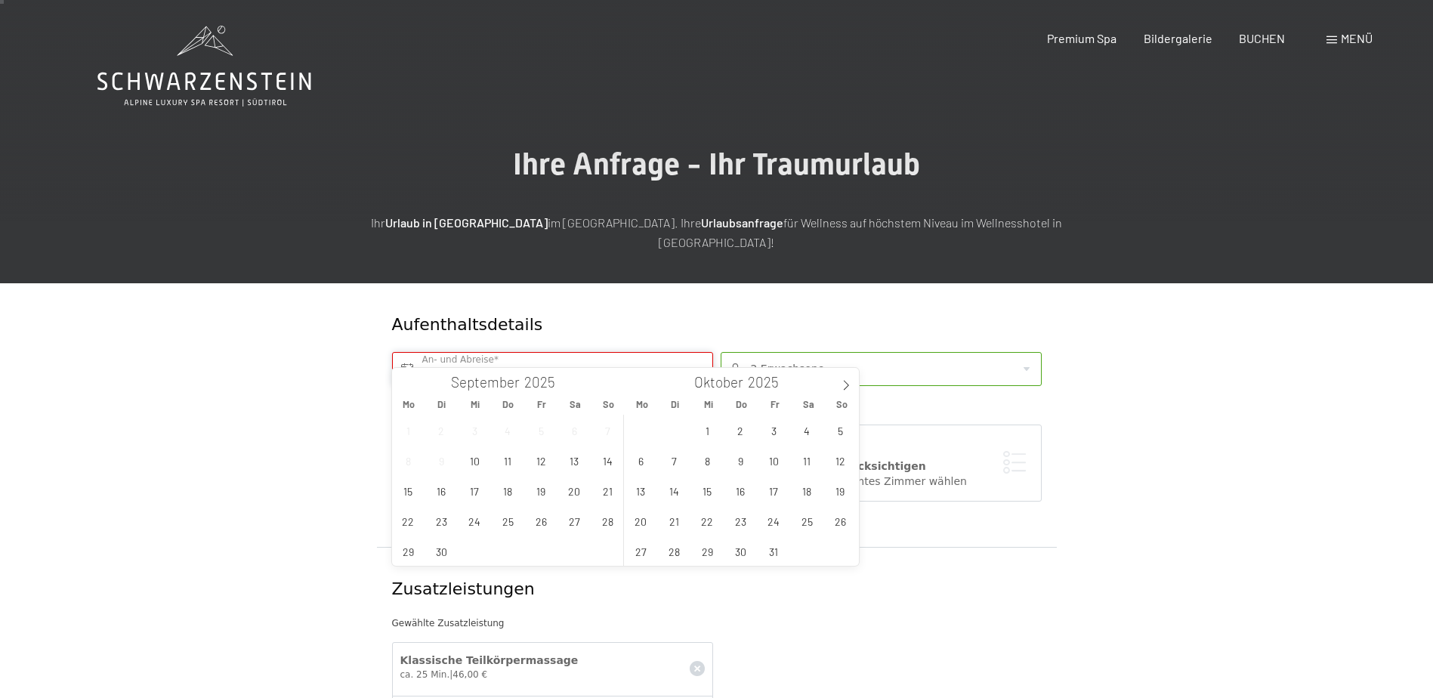
click at [663, 355] on input "text" at bounding box center [552, 369] width 321 height 34
click at [609, 462] on span "14" at bounding box center [607, 460] width 29 height 29
click at [613, 487] on span "21" at bounding box center [607, 490] width 29 height 29
type input "So. 14.09.2025 - So. 21.09.2025"
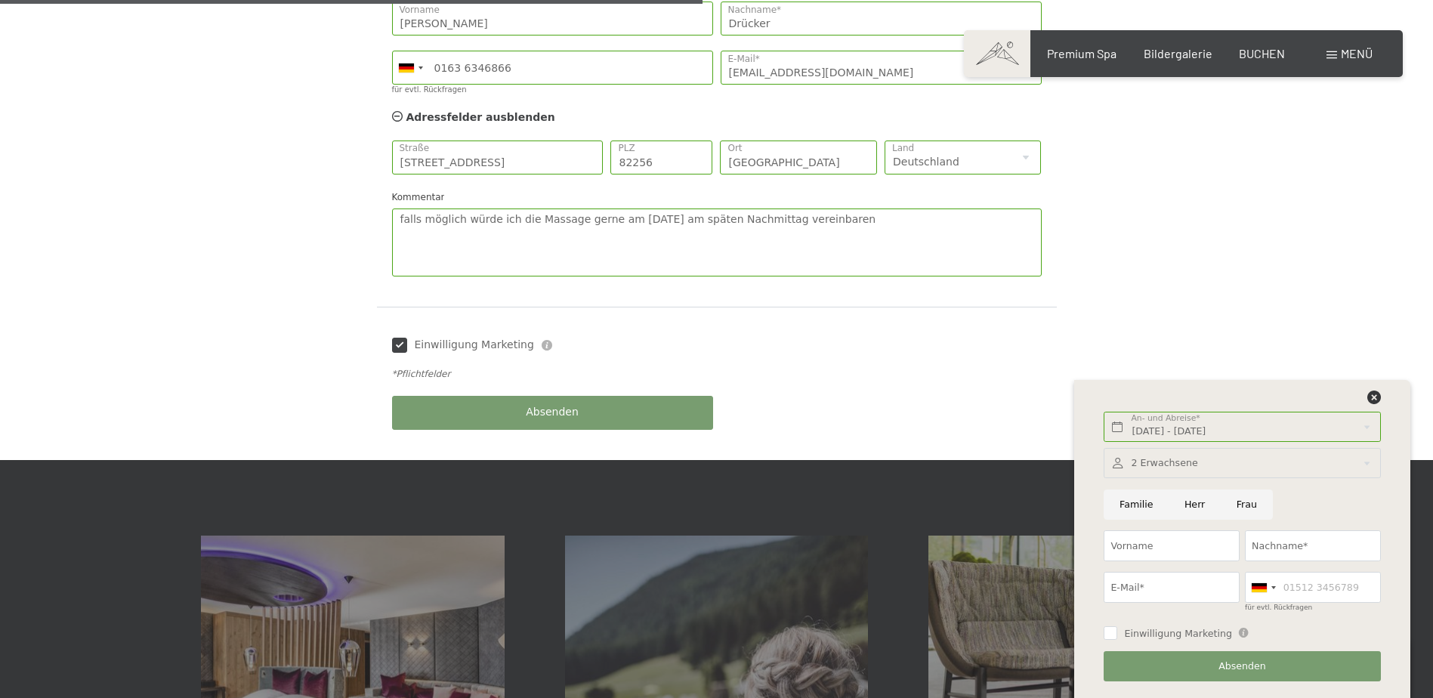
scroll to position [986, 0]
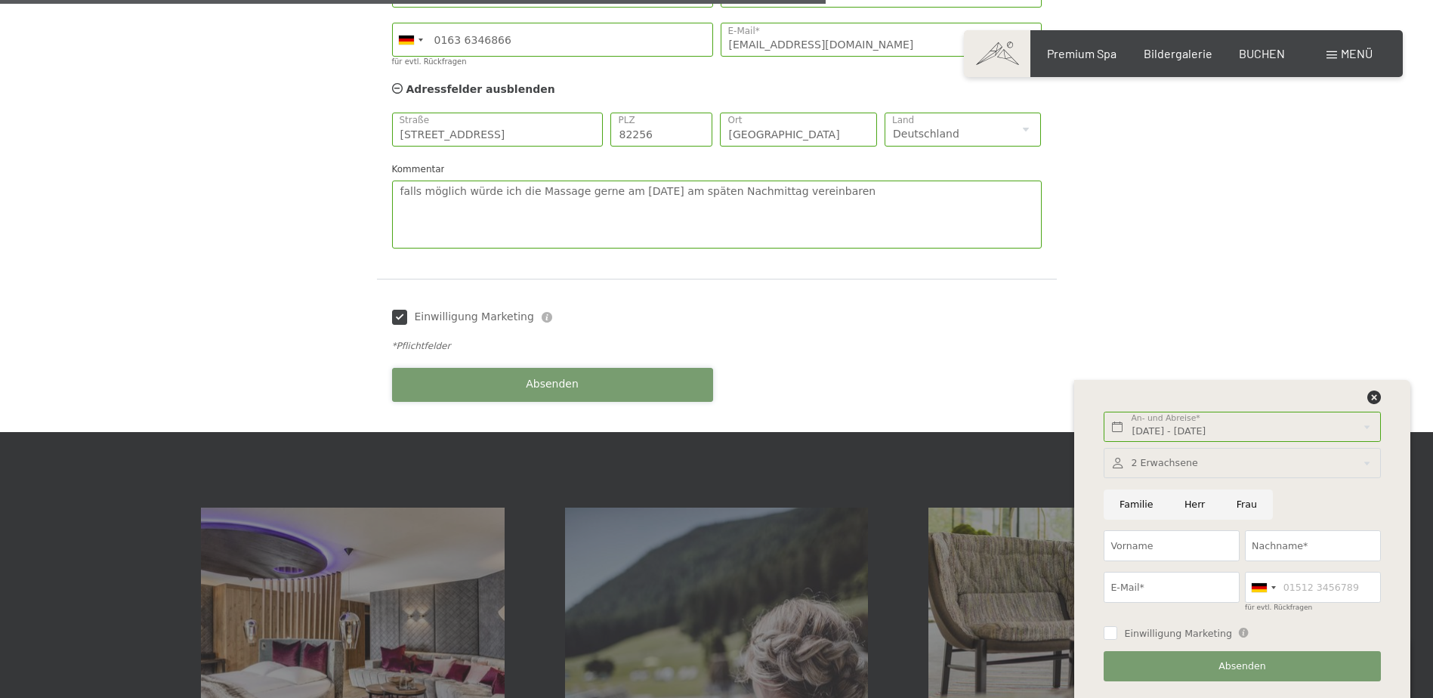
click at [563, 377] on span "Absenden" at bounding box center [552, 384] width 53 height 15
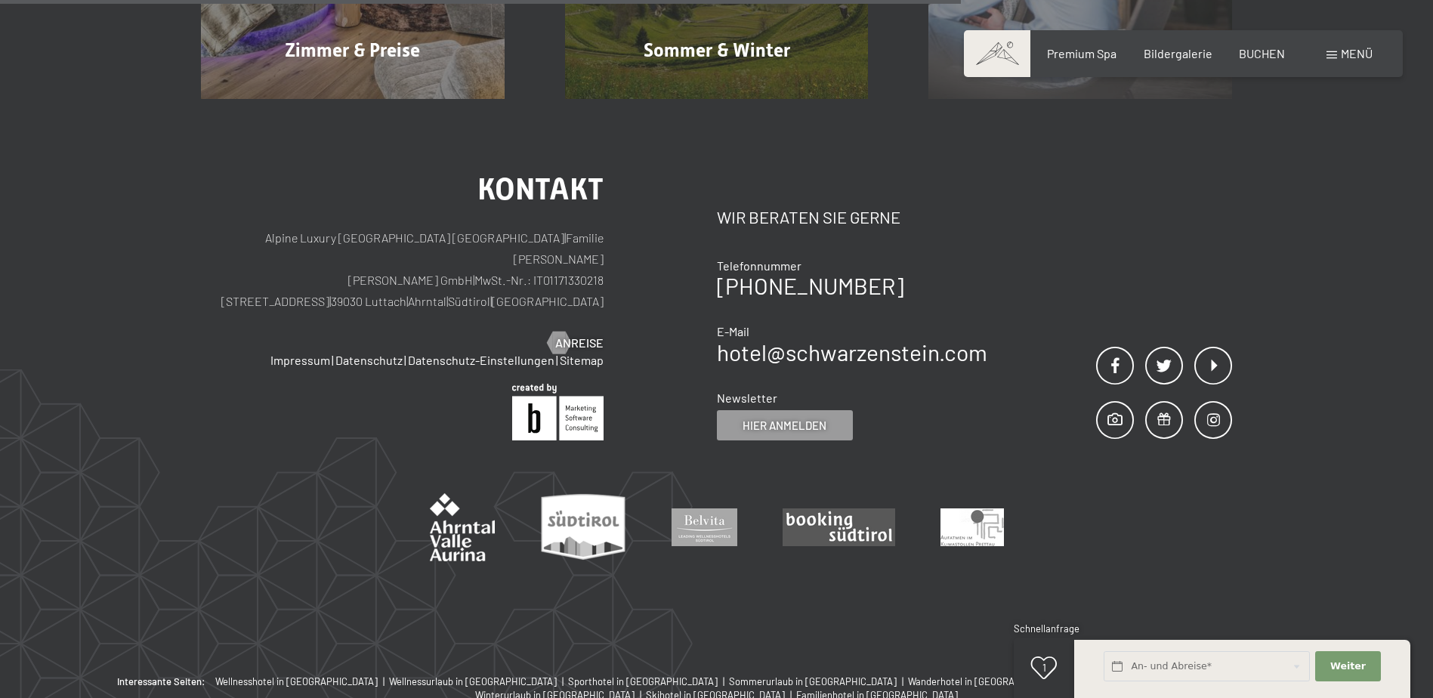
scroll to position [1057, 0]
